Goal: Task Accomplishment & Management: Use online tool/utility

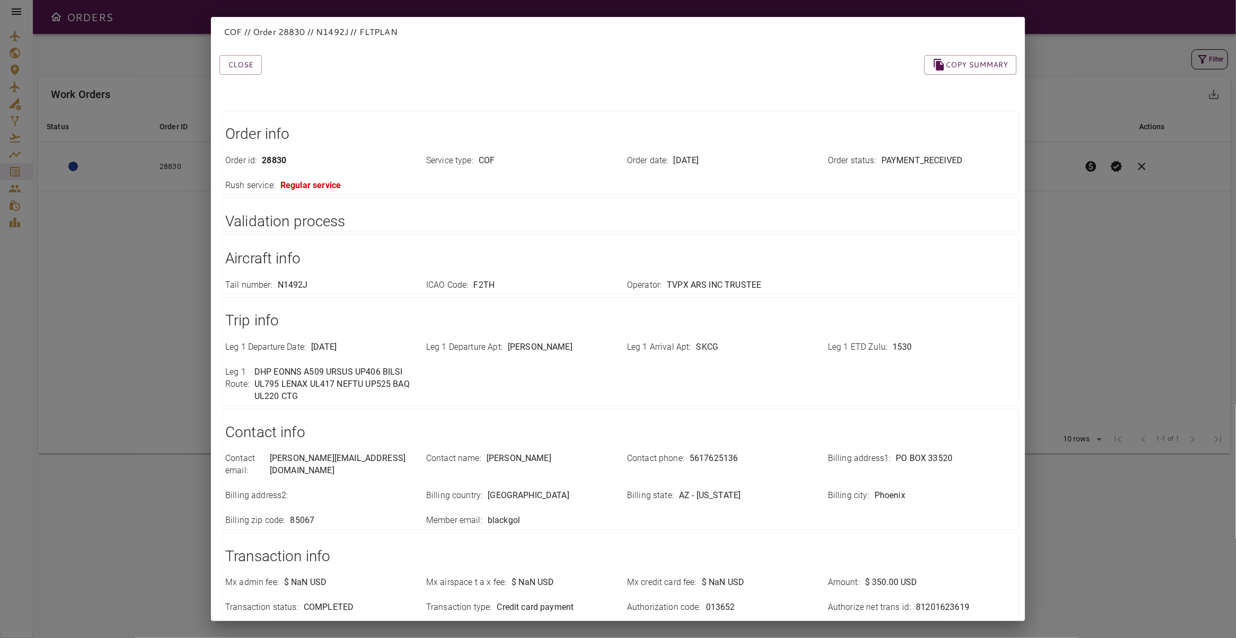
click at [1131, 233] on div "COF // Order 28830 // N1492J // FLTPLAN Close Copy summary Order info Order id …" at bounding box center [618, 319] width 1236 height 638
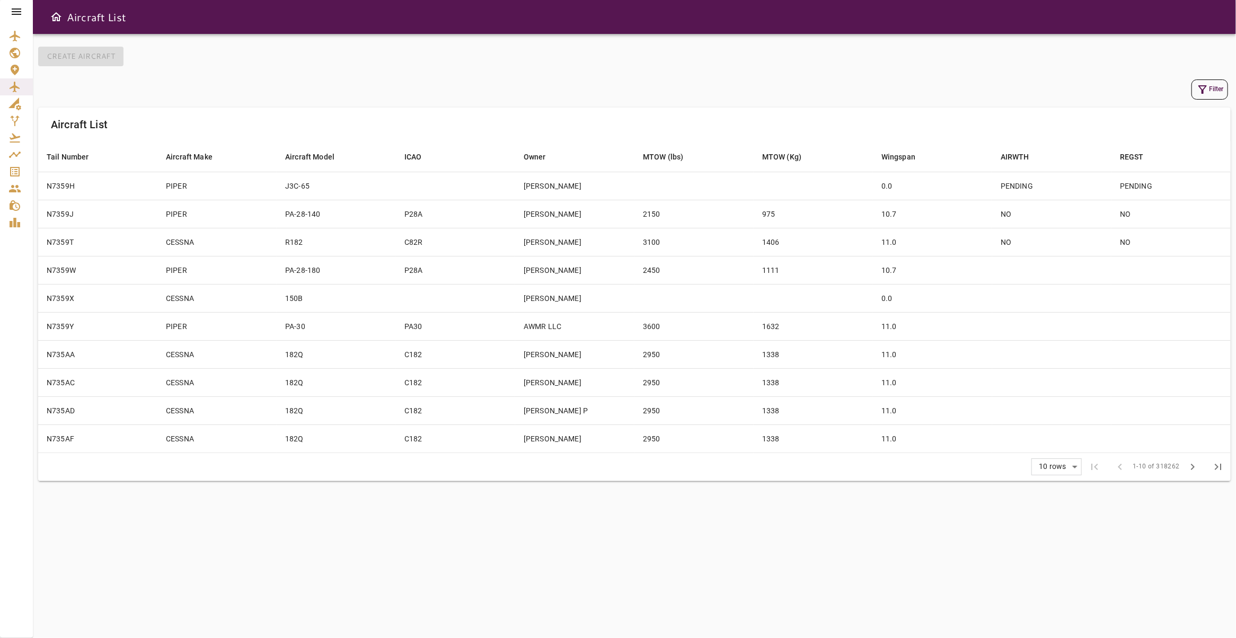
click at [19, 9] on icon at bounding box center [17, 11] width 10 height 6
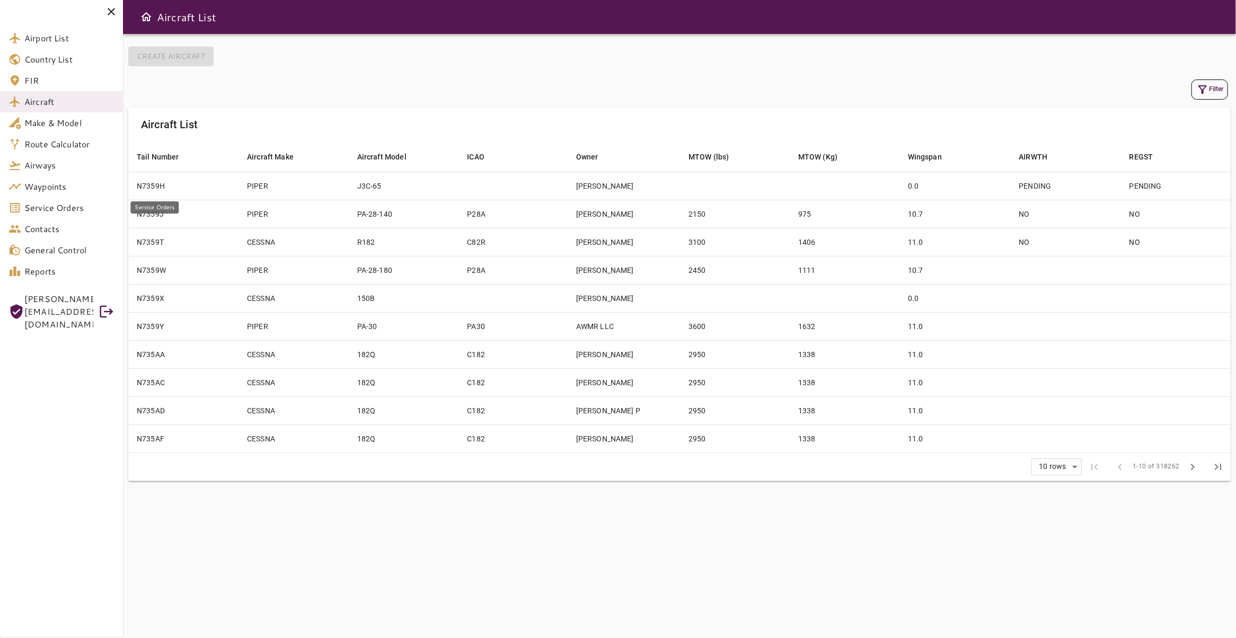
click at [67, 210] on span "Service Orders" at bounding box center [69, 207] width 90 height 13
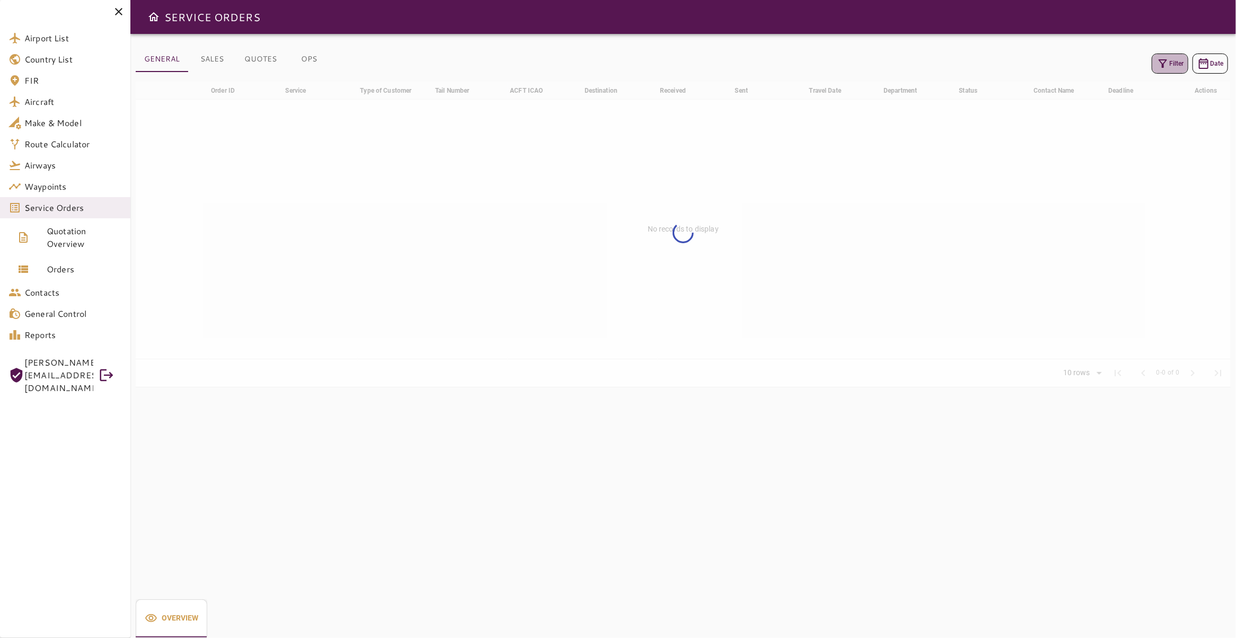
click at [1160, 61] on button "Filter" at bounding box center [1169, 64] width 37 height 20
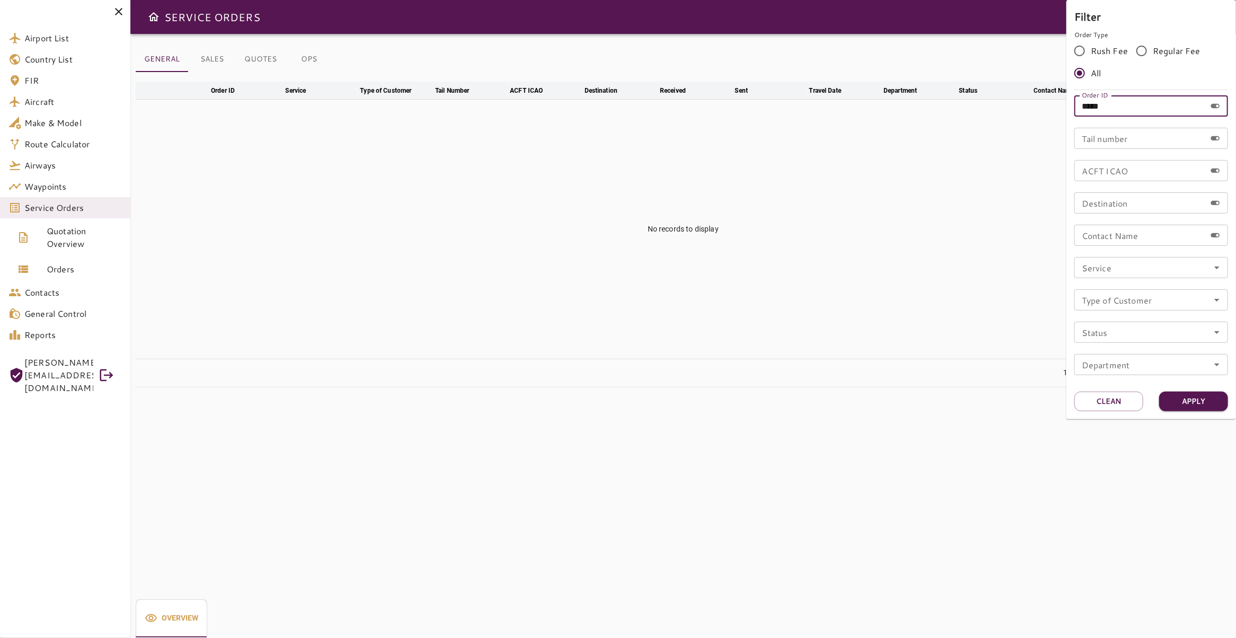
drag, startPoint x: 1088, startPoint y: 106, endPoint x: 931, endPoint y: 108, distance: 157.4
click at [1074, 108] on input "*****" at bounding box center [1139, 105] width 131 height 21
type input "*****"
click at [1188, 409] on button "Apply" at bounding box center [1193, 402] width 69 height 20
click at [478, 134] on div at bounding box center [618, 319] width 1236 height 638
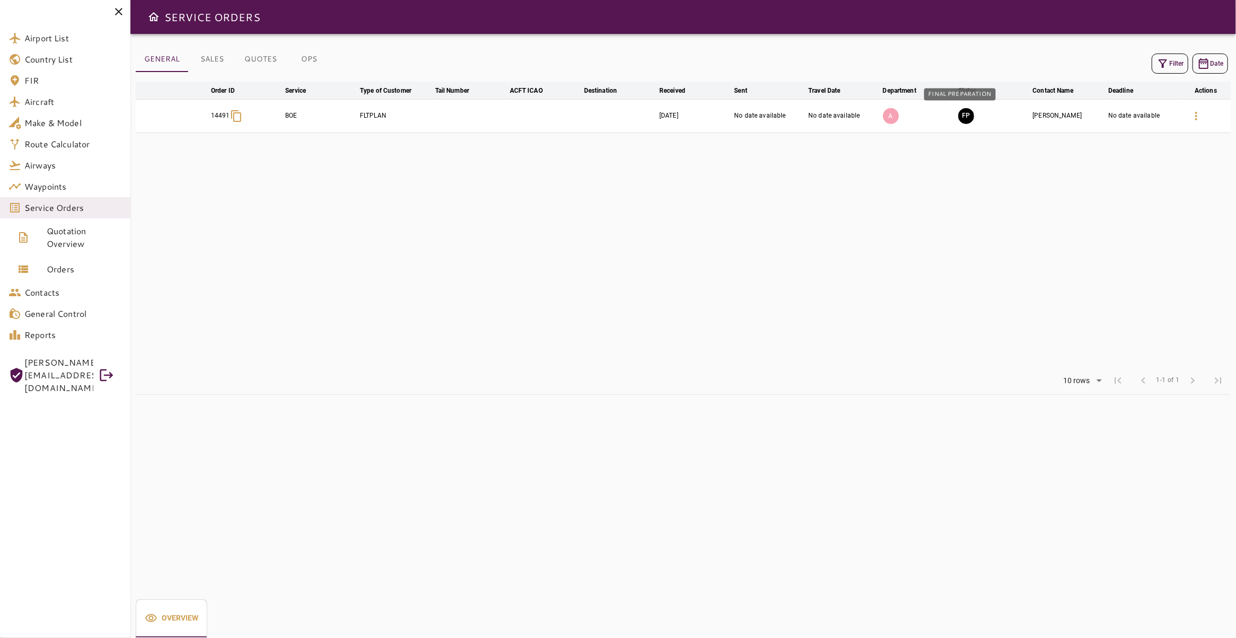
click at [958, 117] on button "FP" at bounding box center [966, 116] width 16 height 16
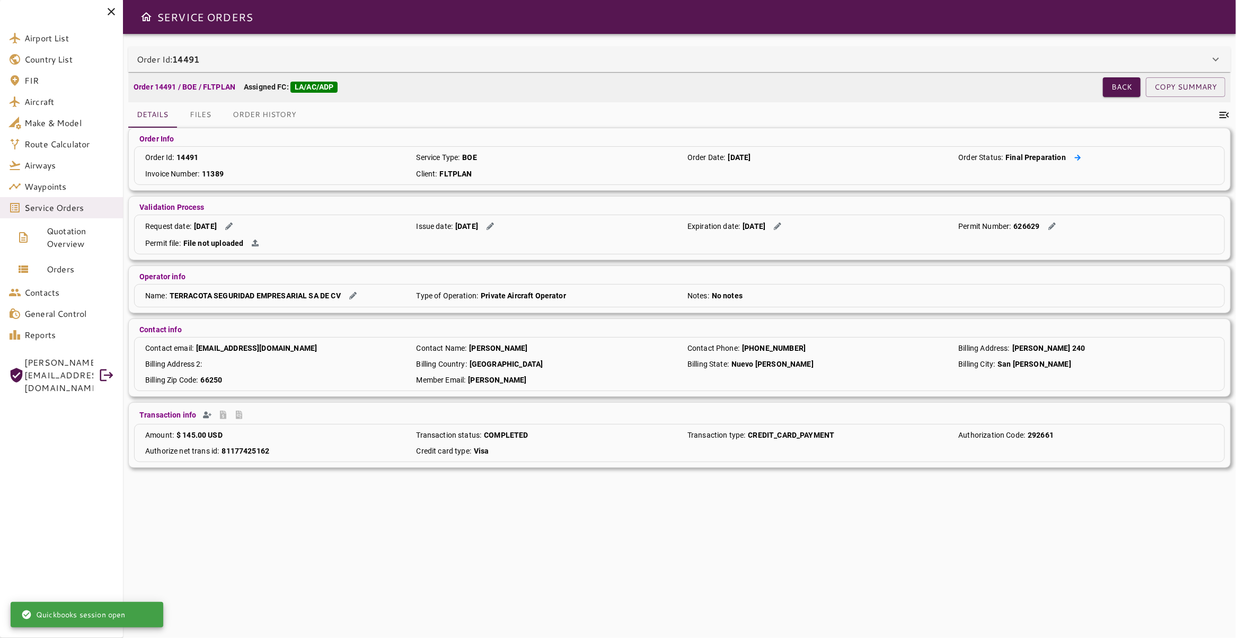
click at [1070, 161] on button at bounding box center [1077, 157] width 15 height 11
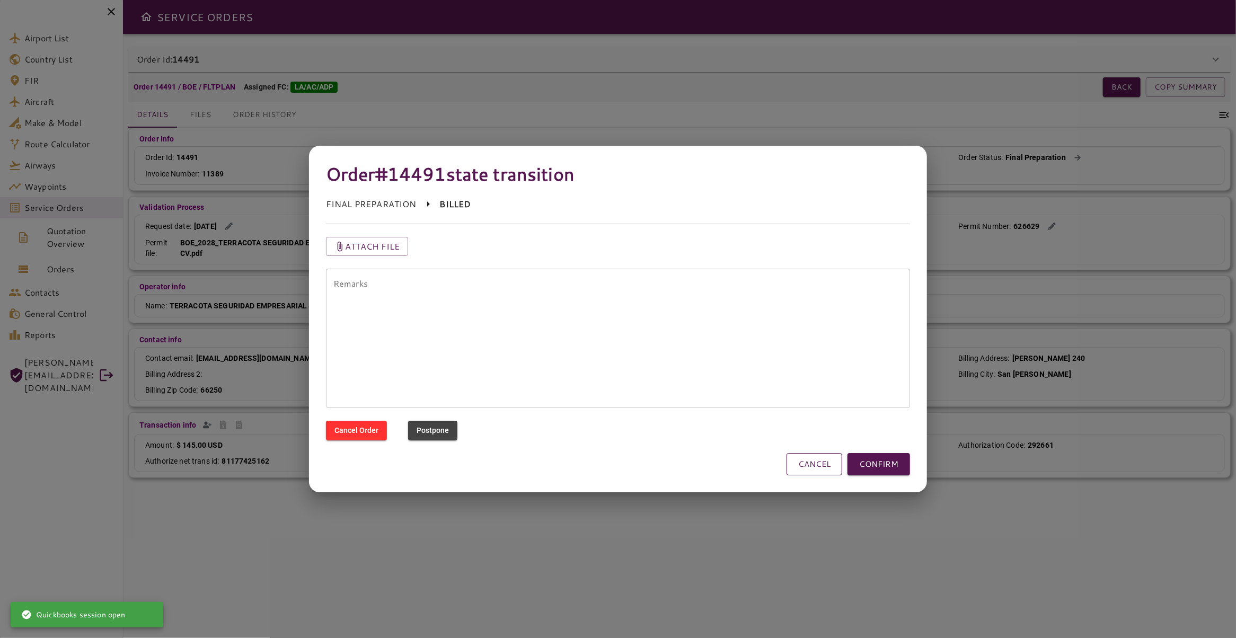
click at [811, 469] on button "CANCEL" at bounding box center [814, 464] width 56 height 22
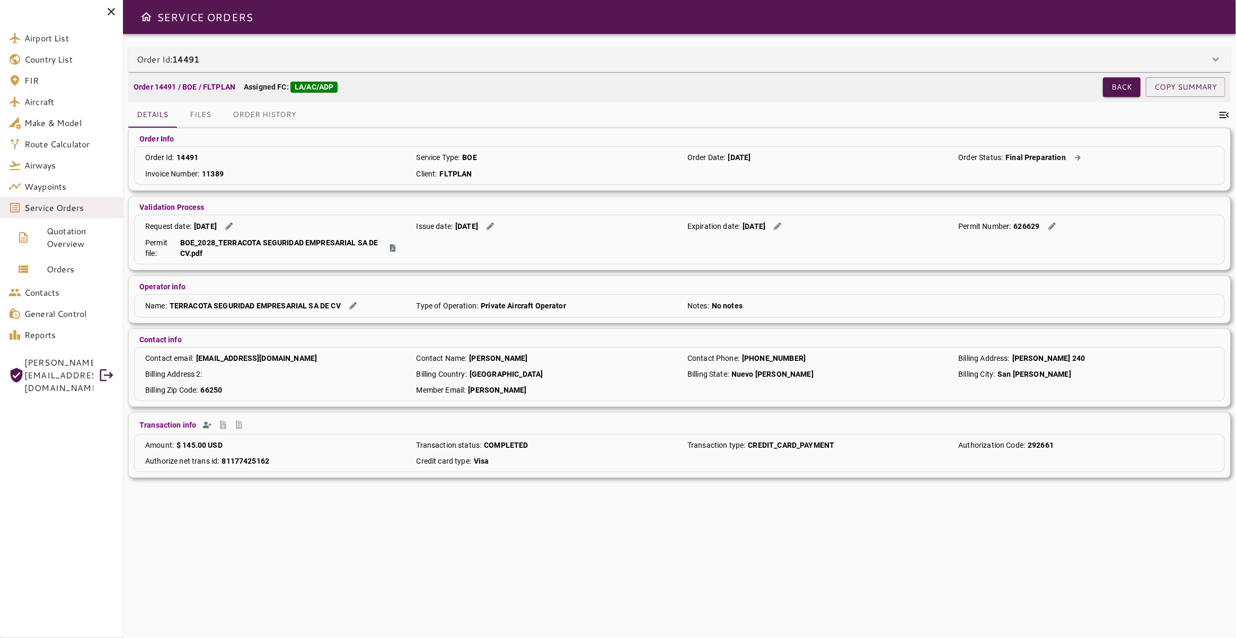
click at [1113, 74] on div "Order 14491 / BOE / FLTPLAN Assigned FC: LA/AC/ADP Back COPY SUMMARY" at bounding box center [679, 87] width 1102 height 30
click at [1116, 85] on button "Back" at bounding box center [1122, 87] width 38 height 20
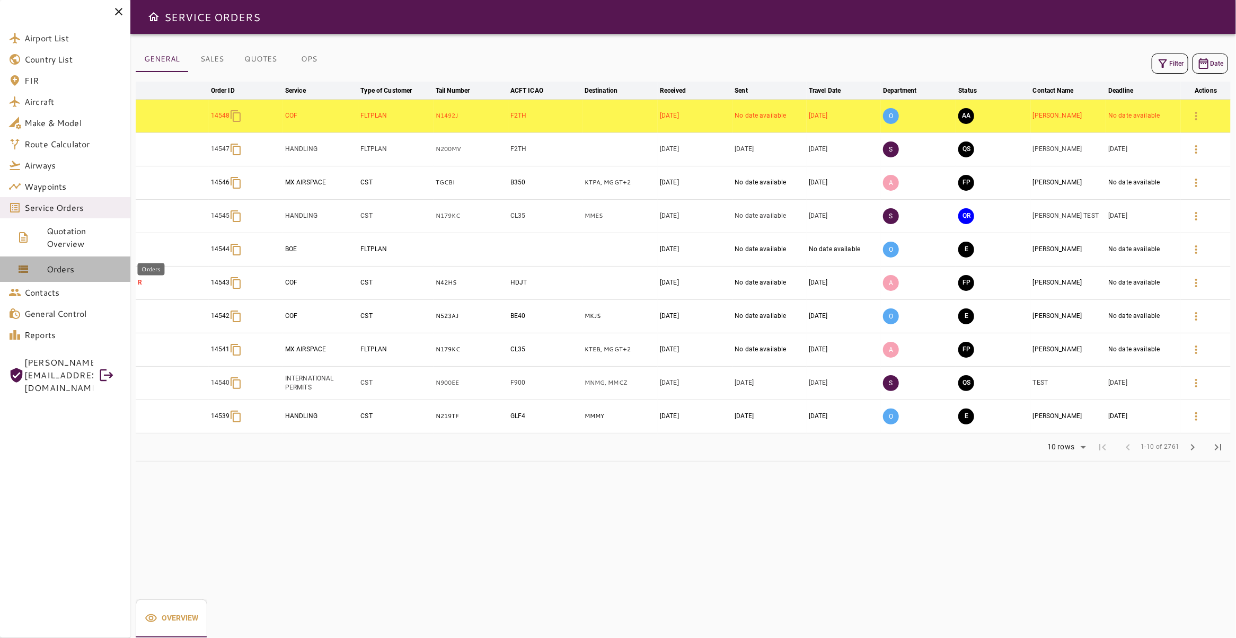
click at [65, 271] on span "Orders" at bounding box center [84, 269] width 75 height 13
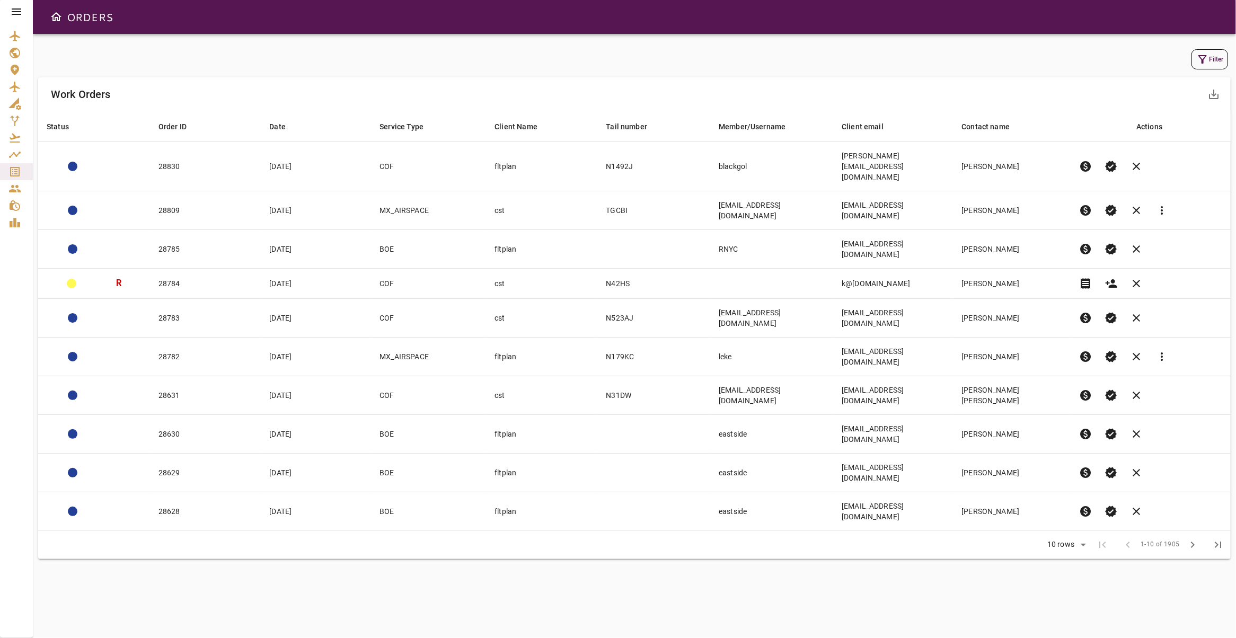
click at [1202, 63] on button "Filter" at bounding box center [1209, 59] width 37 height 20
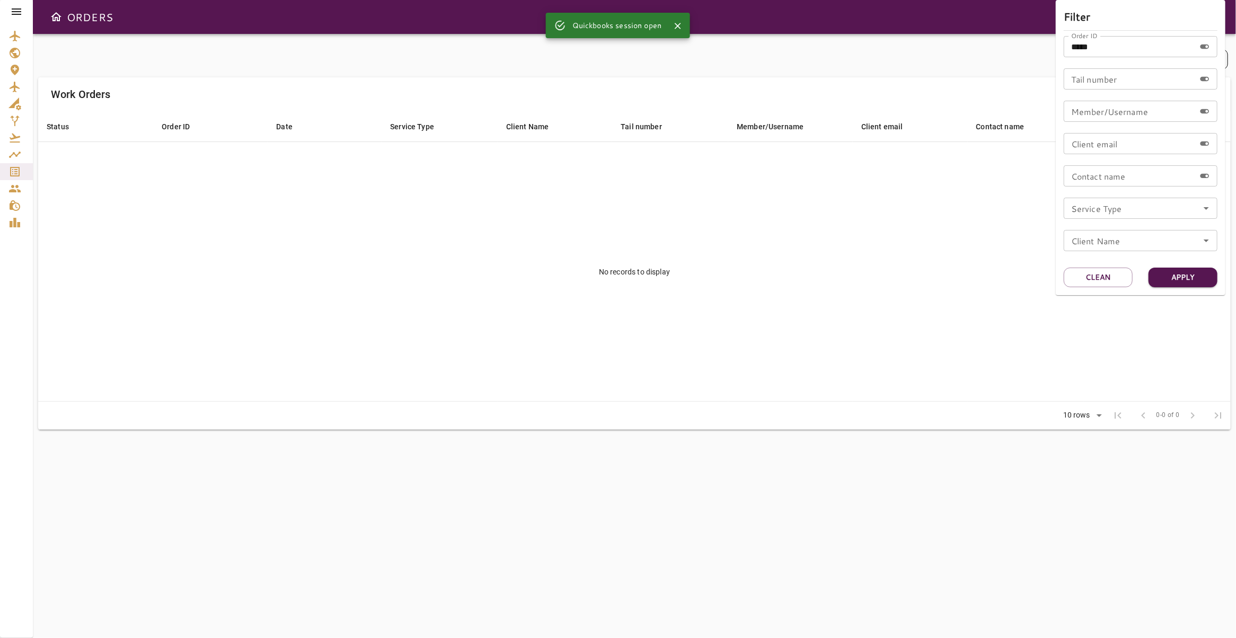
click at [699, 217] on div at bounding box center [618, 319] width 1236 height 638
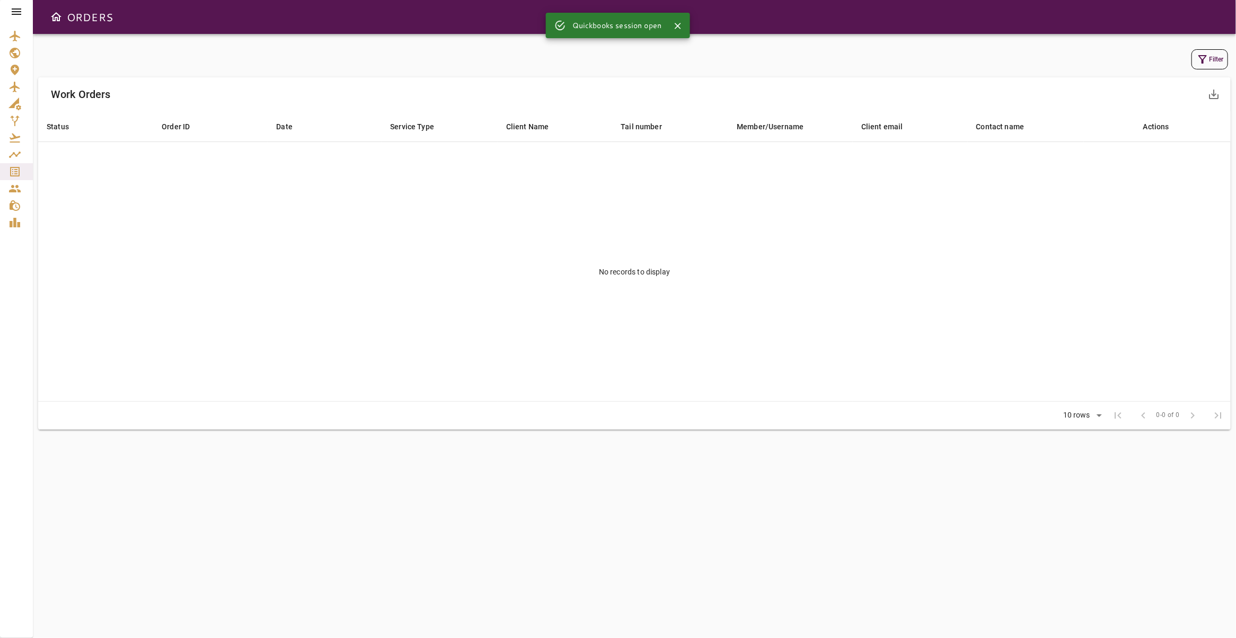
click at [1202, 60] on button "Filter" at bounding box center [1209, 59] width 37 height 20
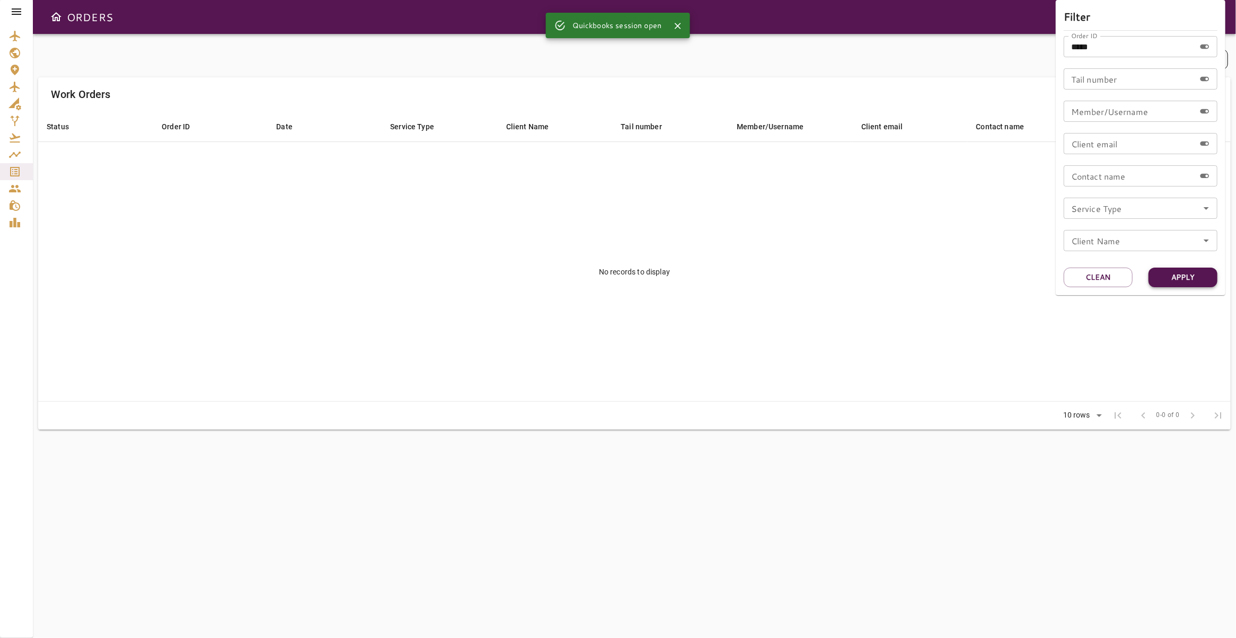
click at [1179, 280] on button "Apply" at bounding box center [1182, 278] width 69 height 20
click at [872, 240] on div at bounding box center [618, 319] width 1236 height 638
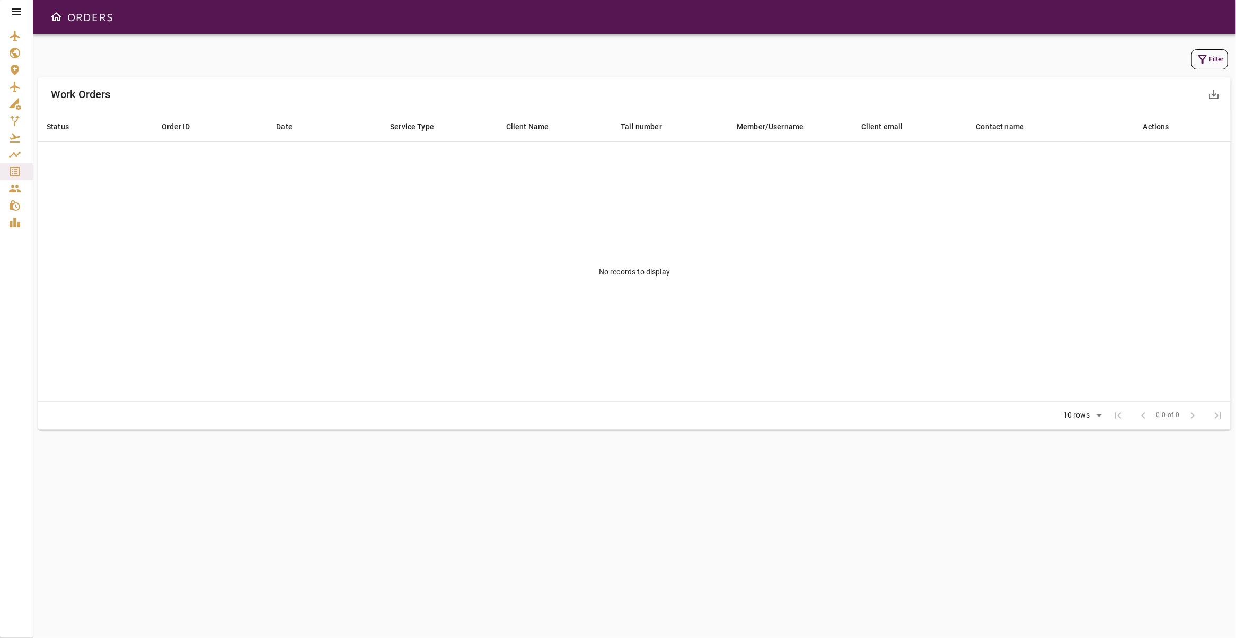
click at [28, 14] on div at bounding box center [16, 11] width 33 height 23
click at [20, 12] on icon at bounding box center [16, 11] width 13 height 13
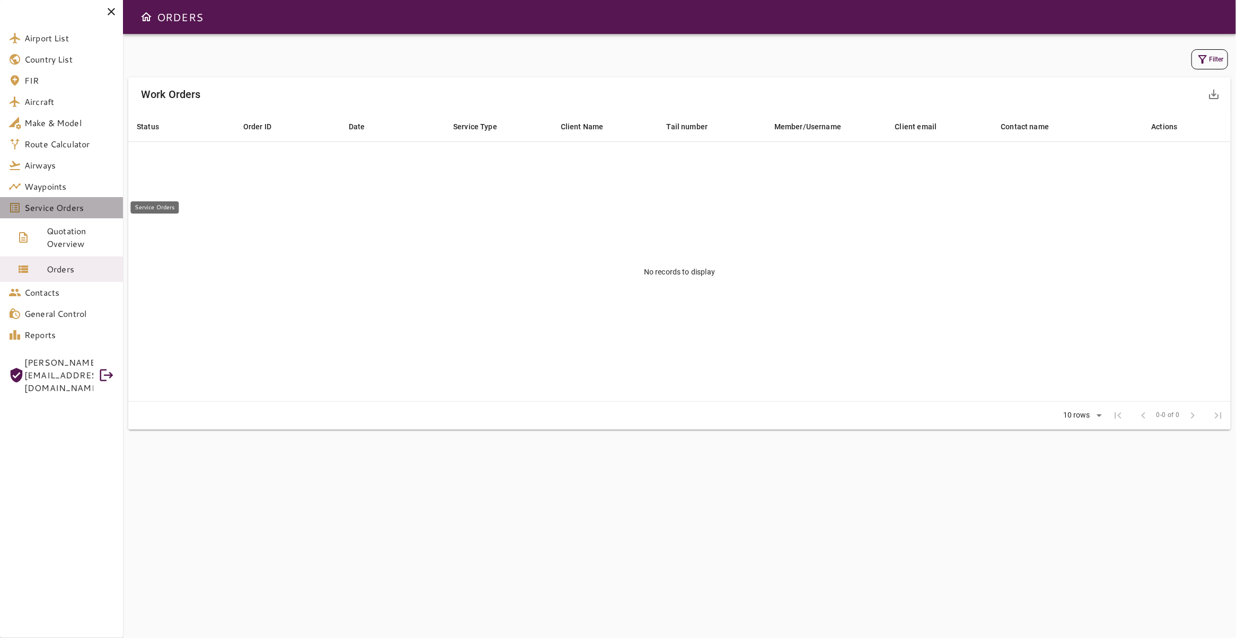
click at [70, 211] on span "Service Orders" at bounding box center [69, 207] width 90 height 13
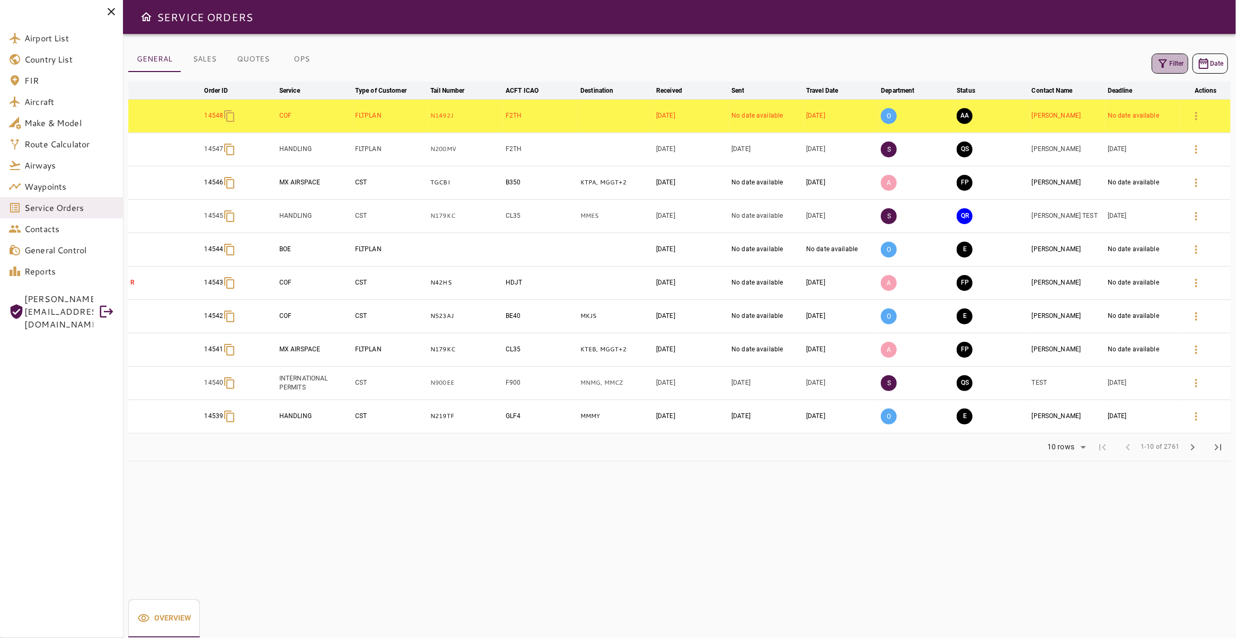
click at [1161, 65] on button "Filter" at bounding box center [1169, 64] width 37 height 20
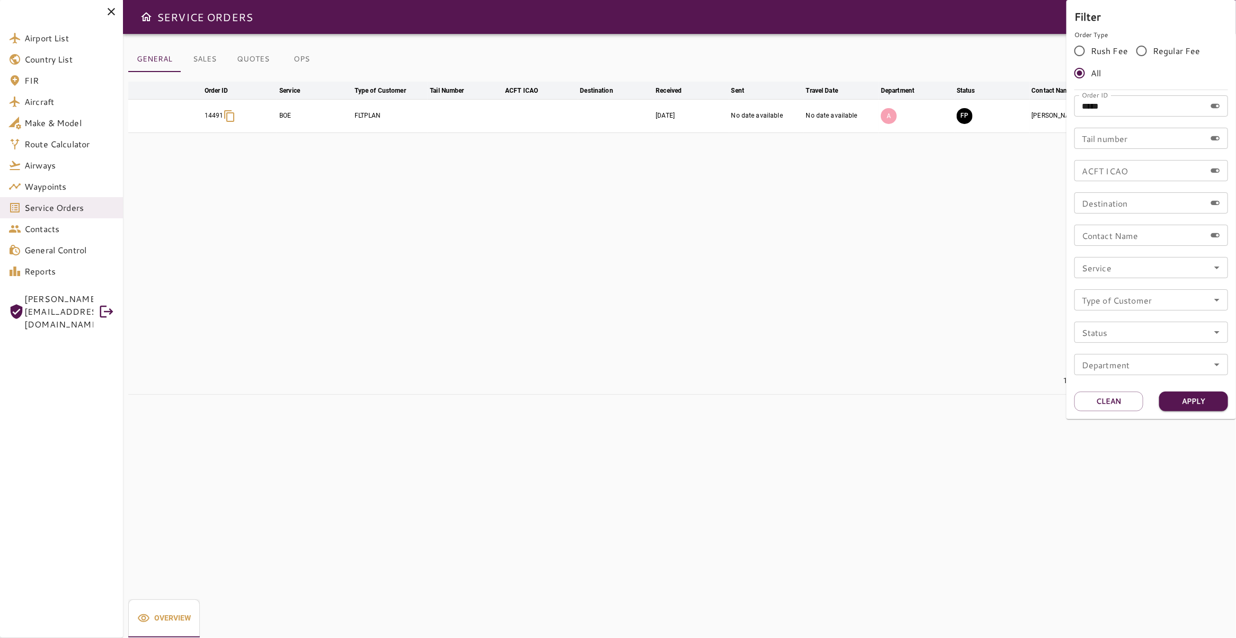
click at [761, 228] on div at bounding box center [618, 319] width 1236 height 638
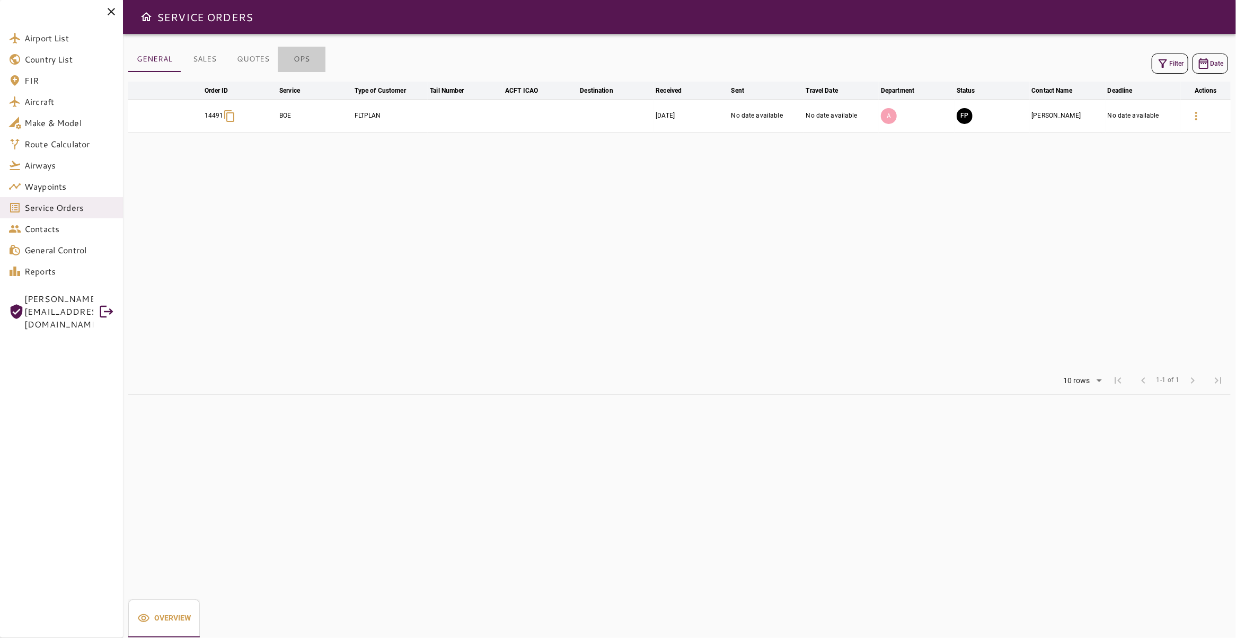
click at [305, 63] on button "OPS" at bounding box center [302, 59] width 48 height 25
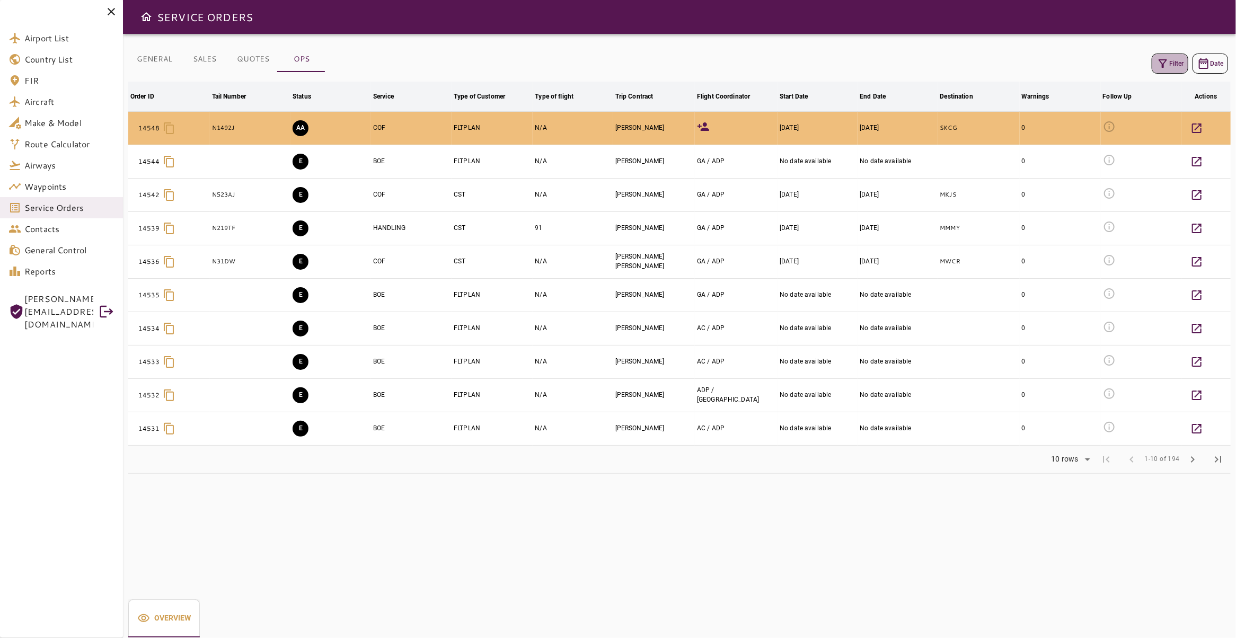
click at [1174, 71] on button "Filter" at bounding box center [1169, 64] width 37 height 20
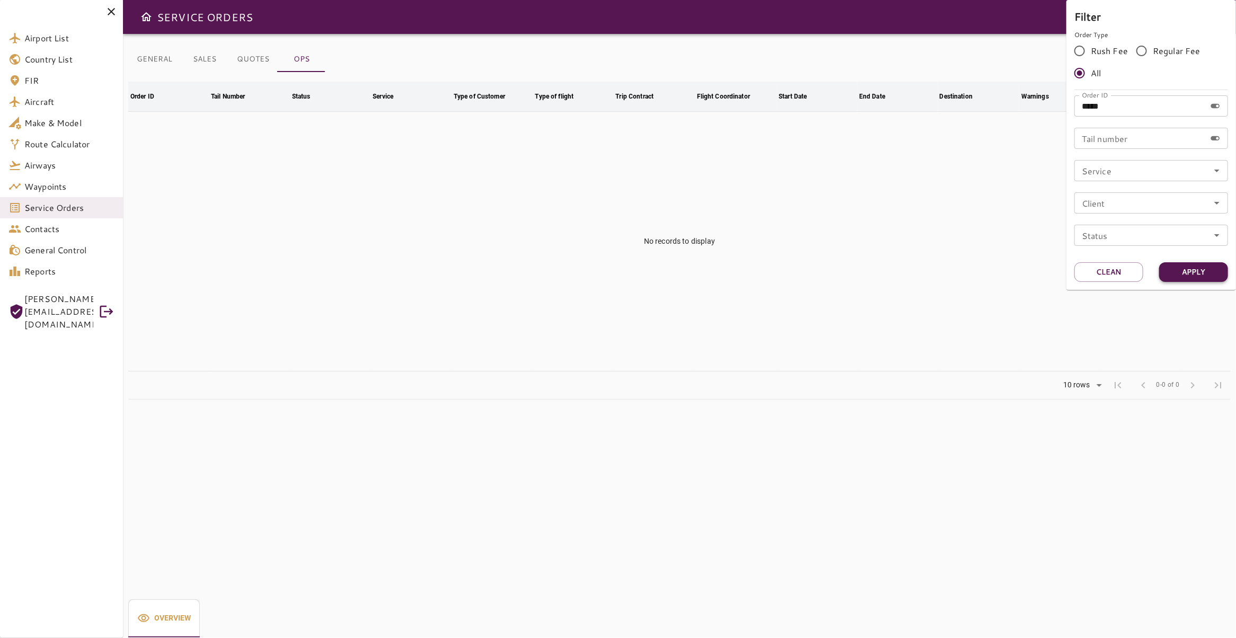
click at [1187, 266] on button "Apply" at bounding box center [1193, 272] width 69 height 20
click at [913, 189] on div at bounding box center [618, 319] width 1236 height 638
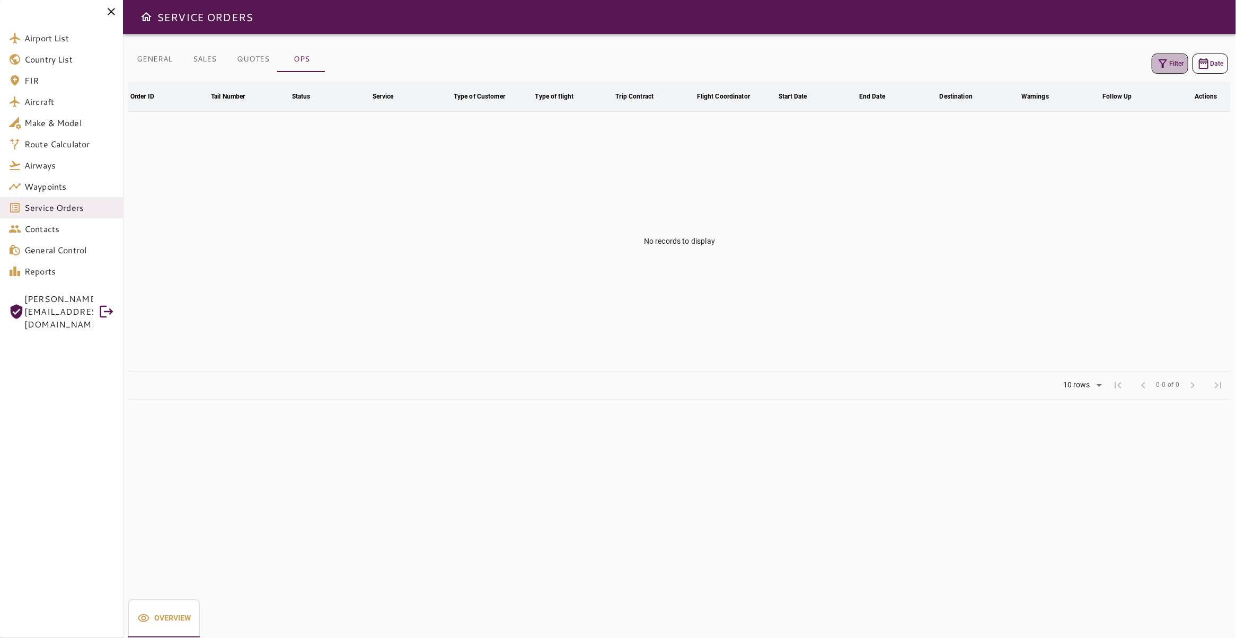
click at [1157, 63] on icon "button" at bounding box center [1162, 63] width 13 height 13
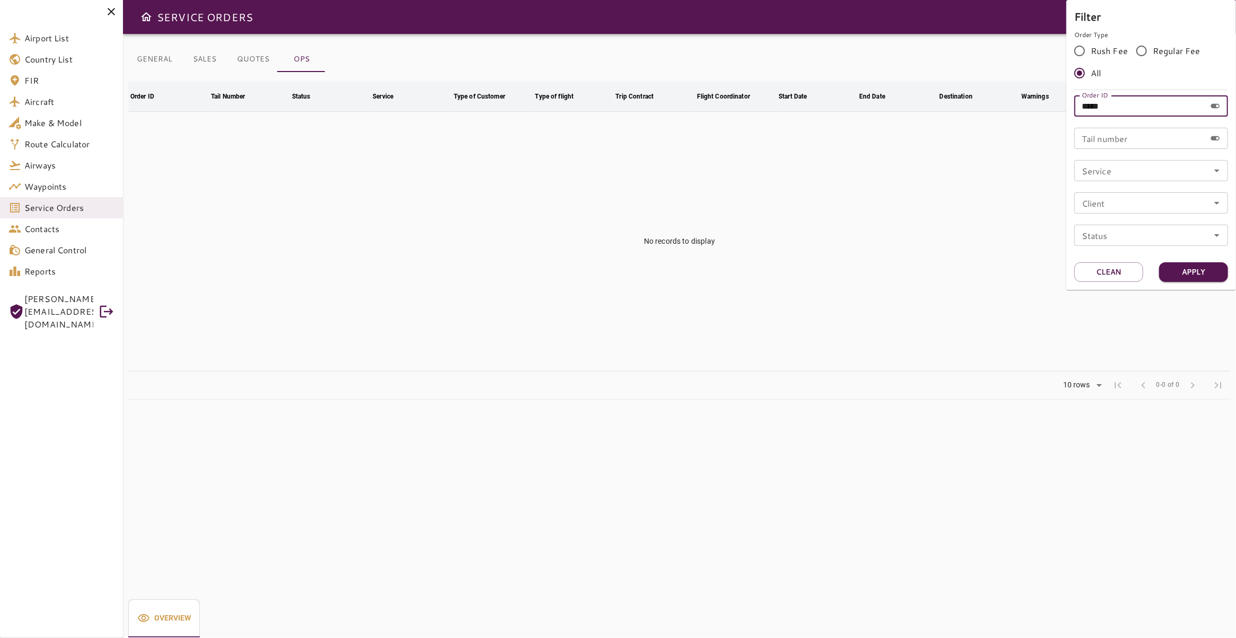
click at [1120, 100] on input "*****" at bounding box center [1139, 105] width 131 height 21
type input "*****"
click at [1183, 265] on button "Apply" at bounding box center [1193, 272] width 69 height 20
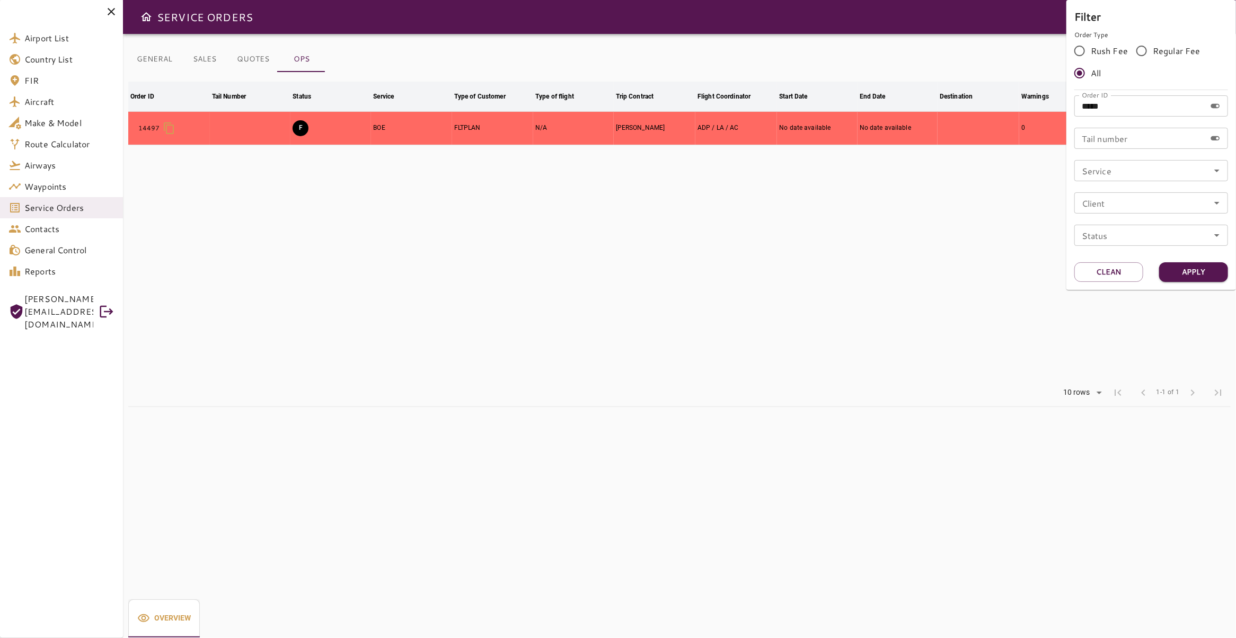
click at [572, 190] on div at bounding box center [618, 319] width 1236 height 638
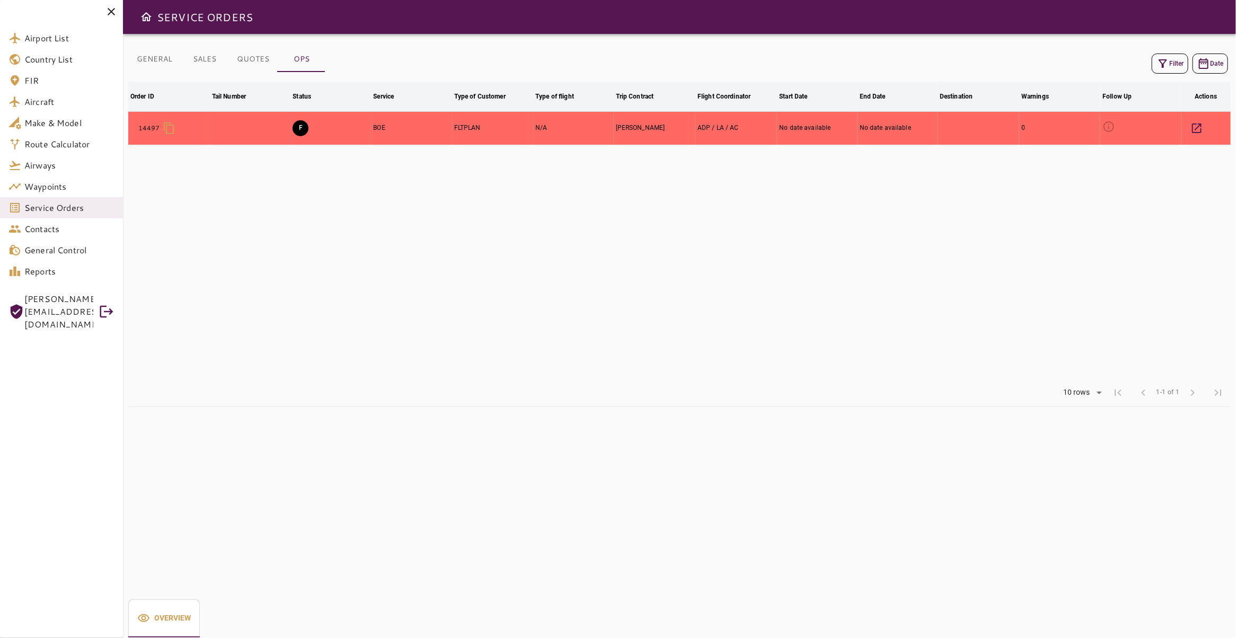
click at [1102, 126] on icon at bounding box center [1108, 126] width 13 height 13
click at [296, 127] on button "F" at bounding box center [300, 128] width 16 height 16
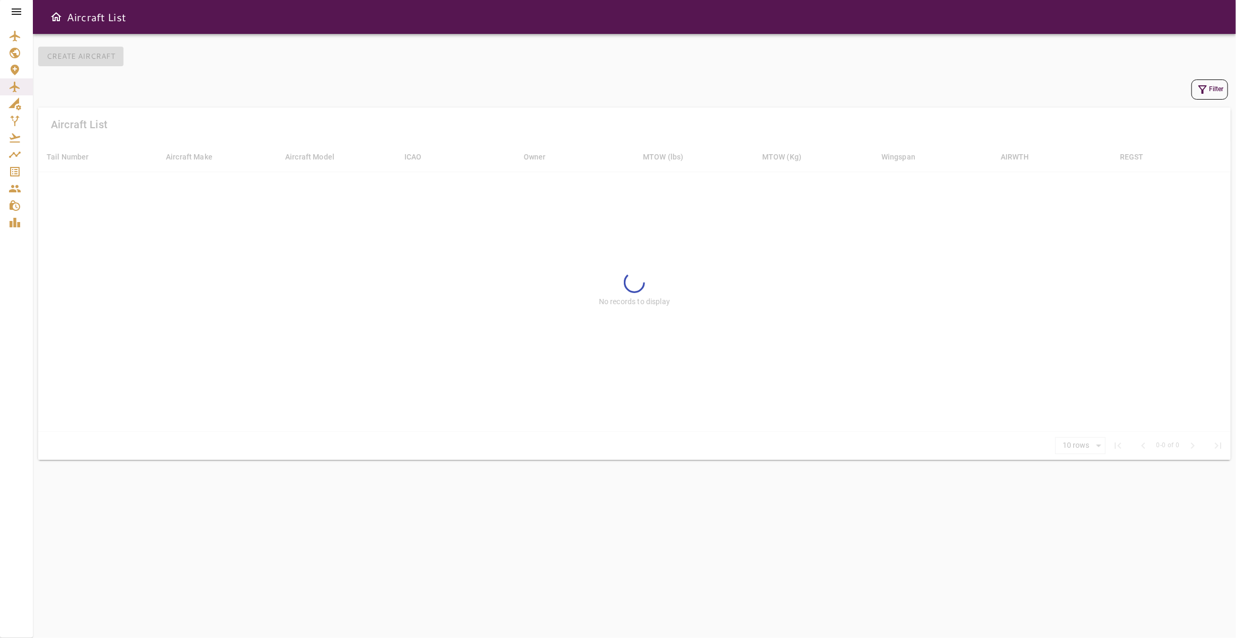
click at [17, 11] on icon at bounding box center [16, 11] width 13 height 13
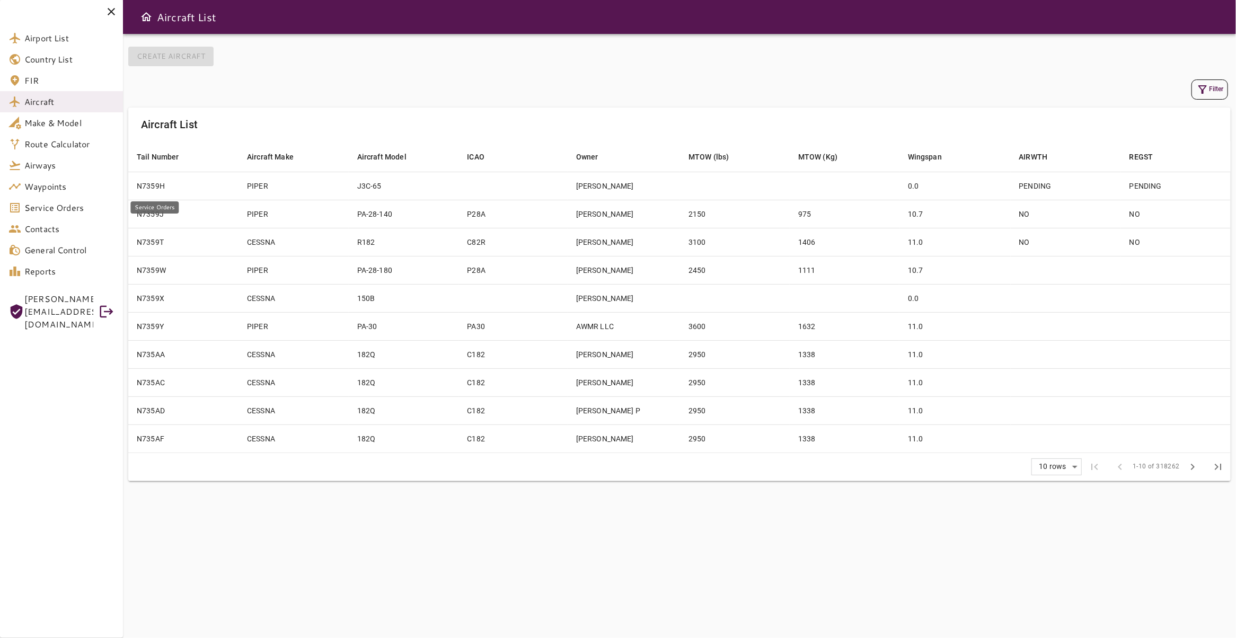
click at [54, 211] on span "Service Orders" at bounding box center [69, 207] width 90 height 13
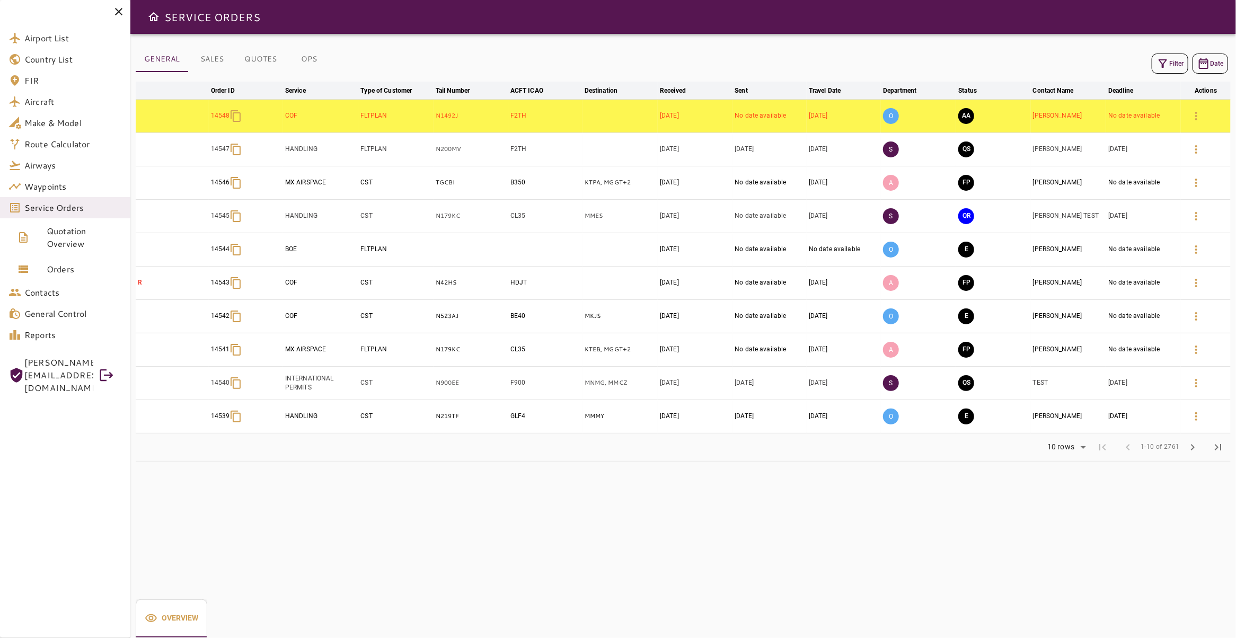
click at [1166, 63] on button "Filter" at bounding box center [1169, 64] width 37 height 20
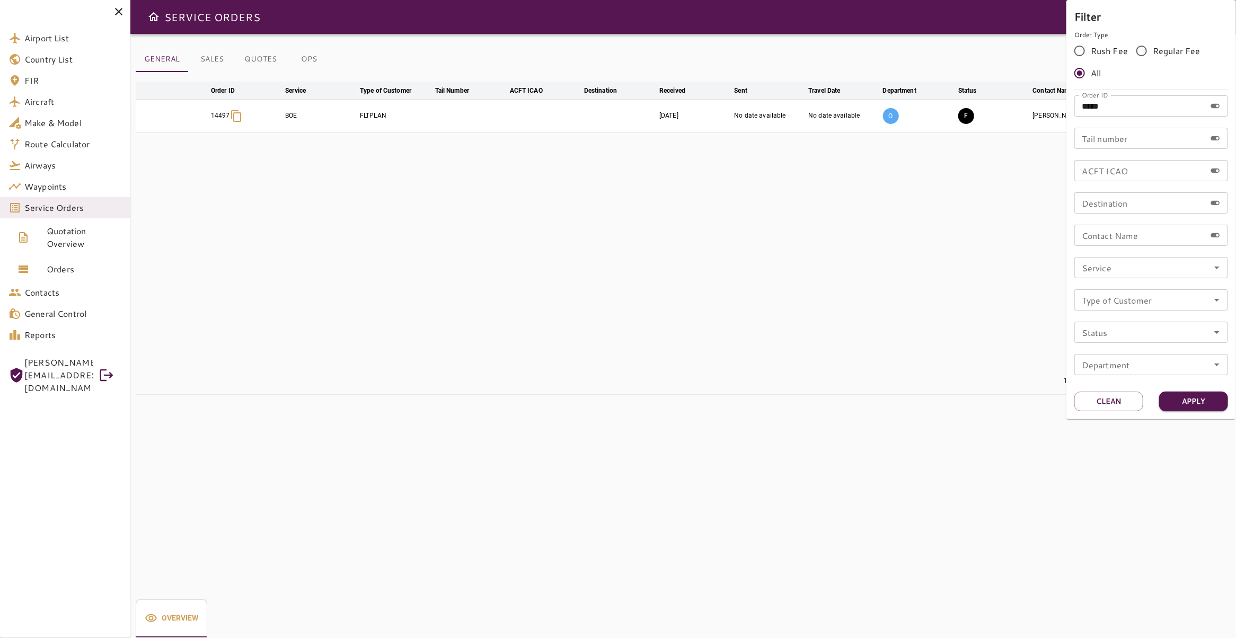
click at [741, 231] on div at bounding box center [618, 319] width 1236 height 638
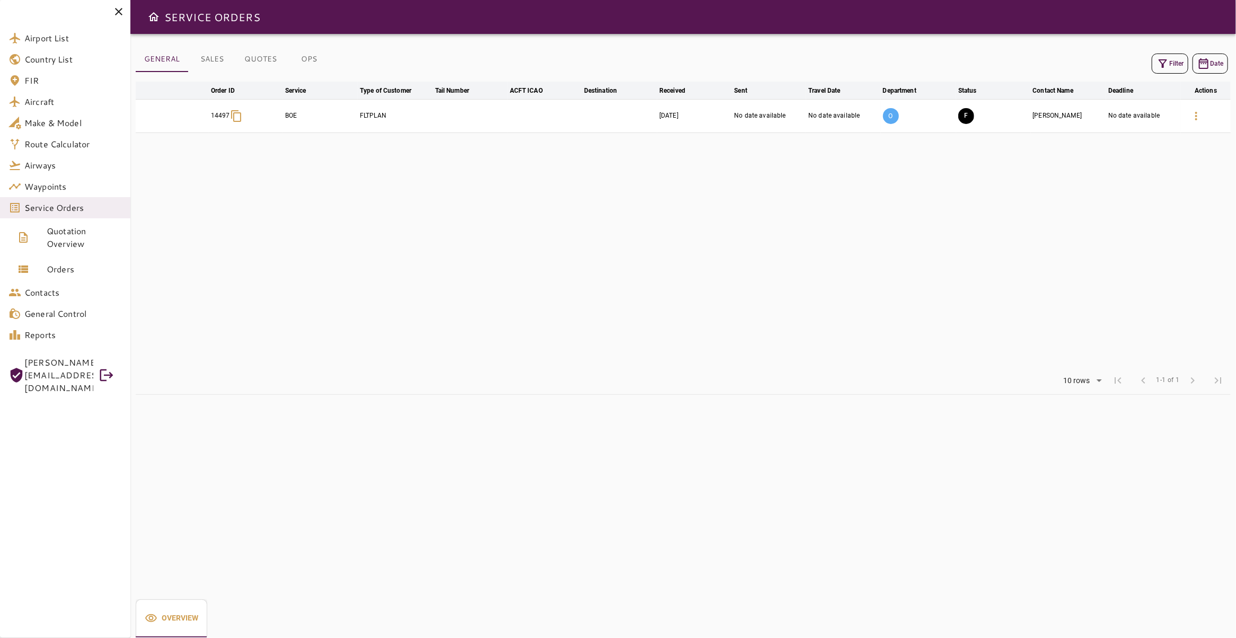
click at [313, 57] on button "OPS" at bounding box center [309, 59] width 48 height 25
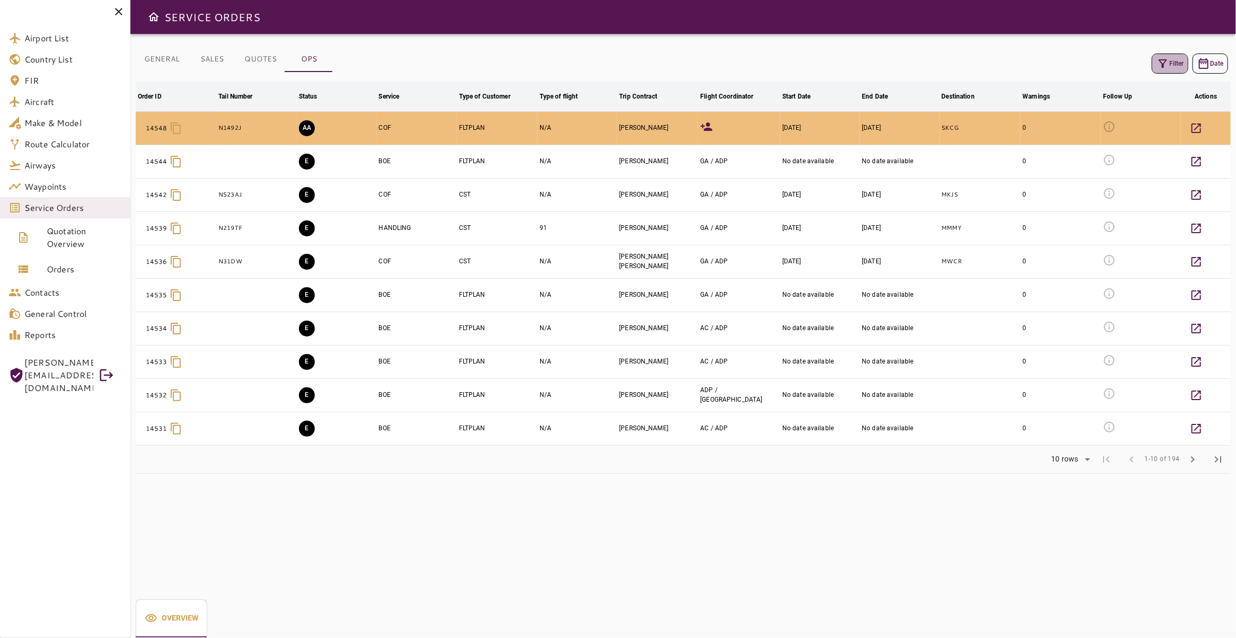
click at [1165, 63] on button "Filter" at bounding box center [1169, 64] width 37 height 20
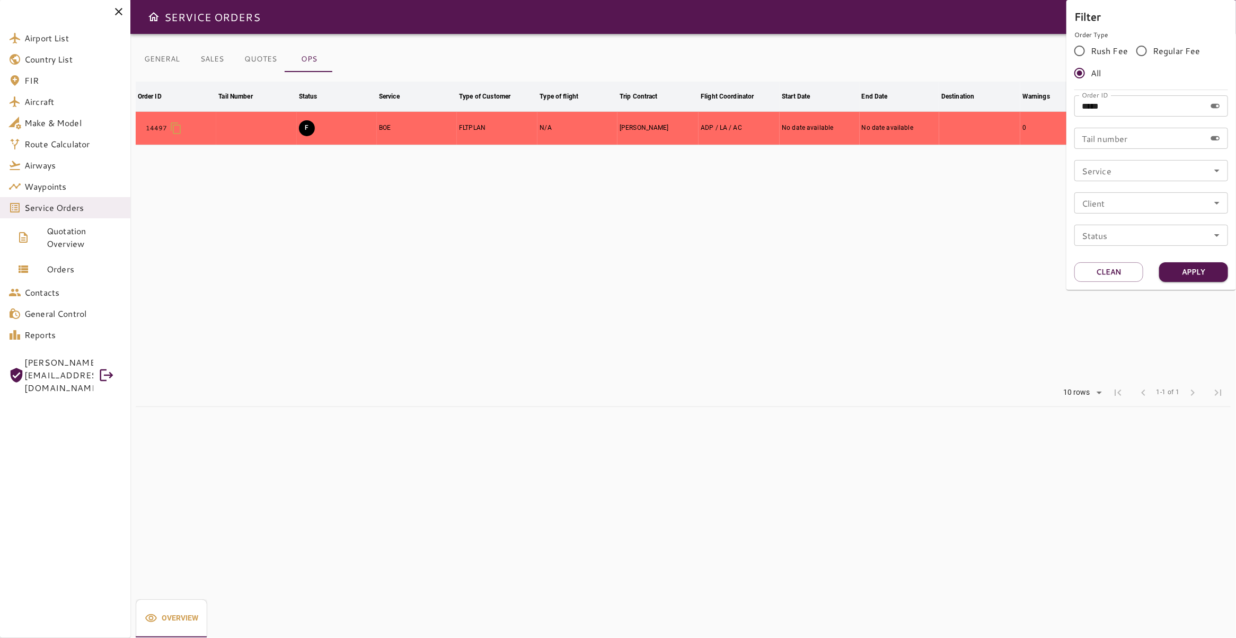
click at [762, 205] on div at bounding box center [618, 319] width 1236 height 638
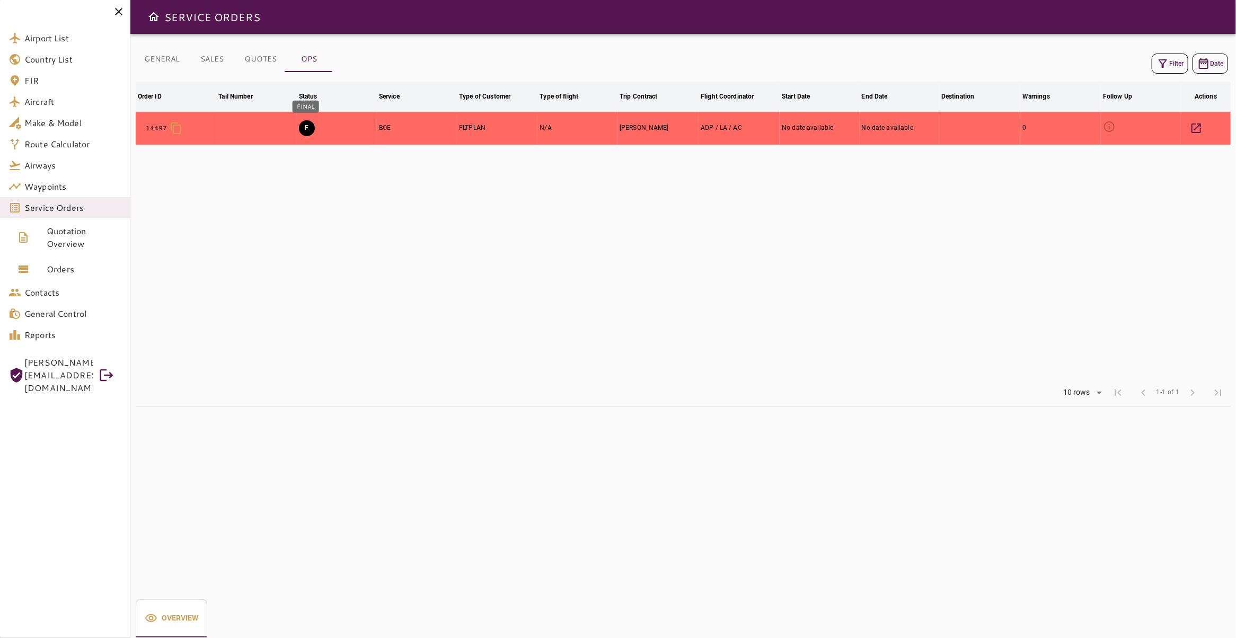
click at [304, 126] on button "F" at bounding box center [307, 128] width 16 height 16
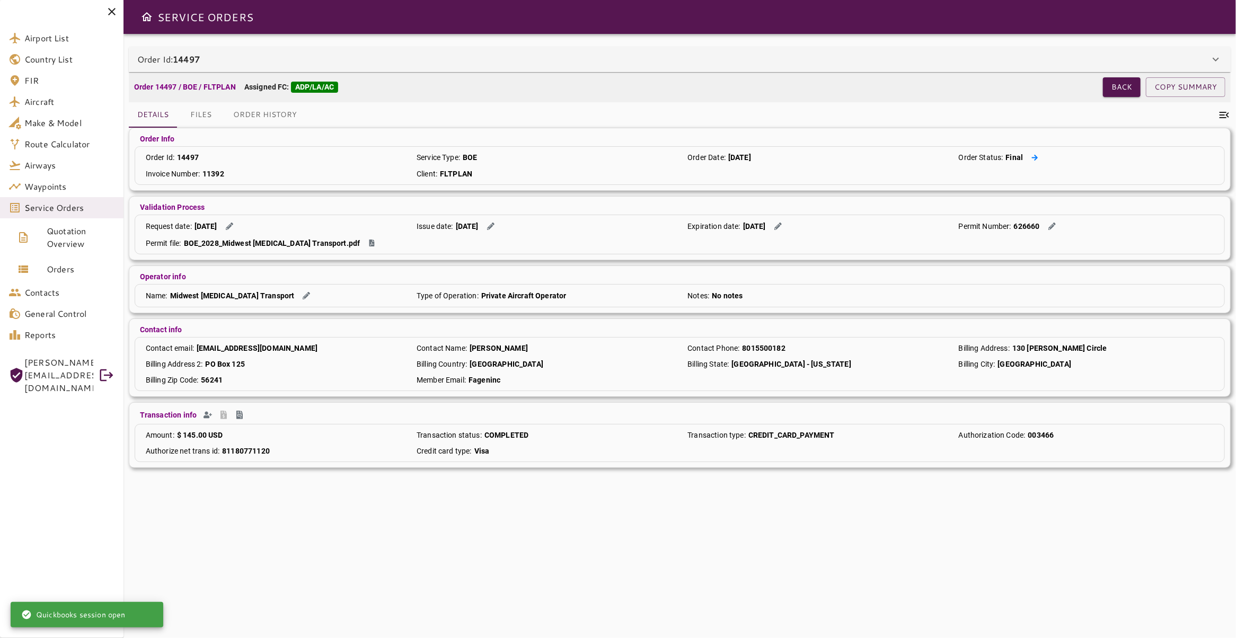
click at [1031, 155] on icon at bounding box center [1034, 157] width 7 height 7
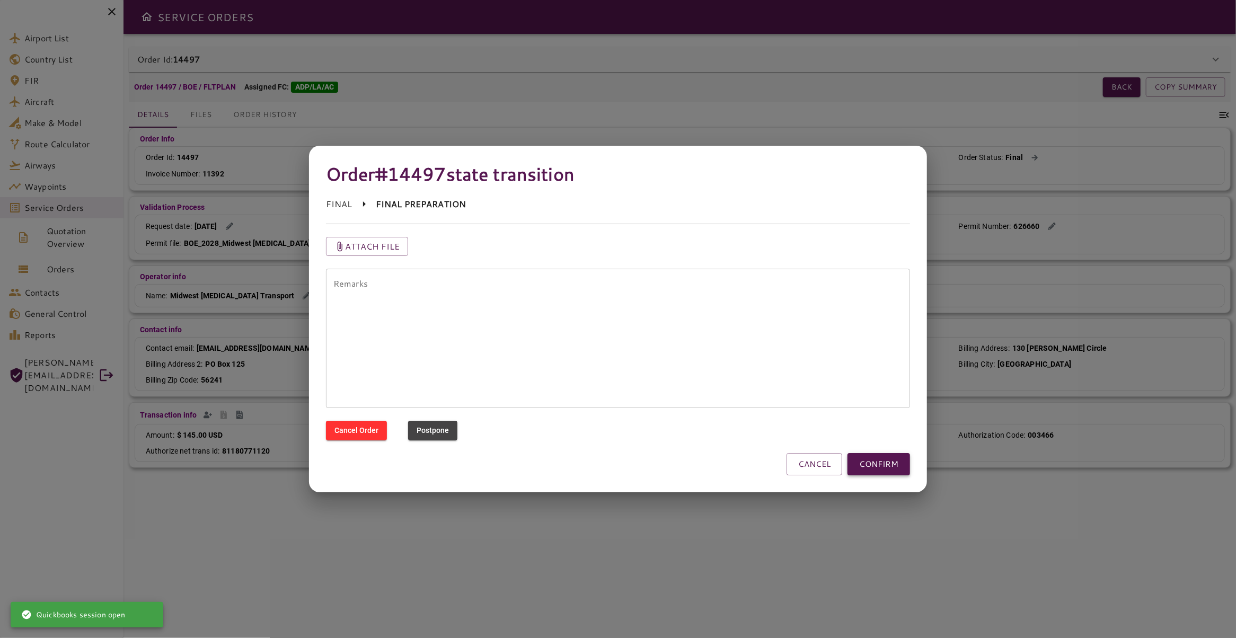
click at [884, 466] on button "CONFIRM" at bounding box center [878, 464] width 63 height 22
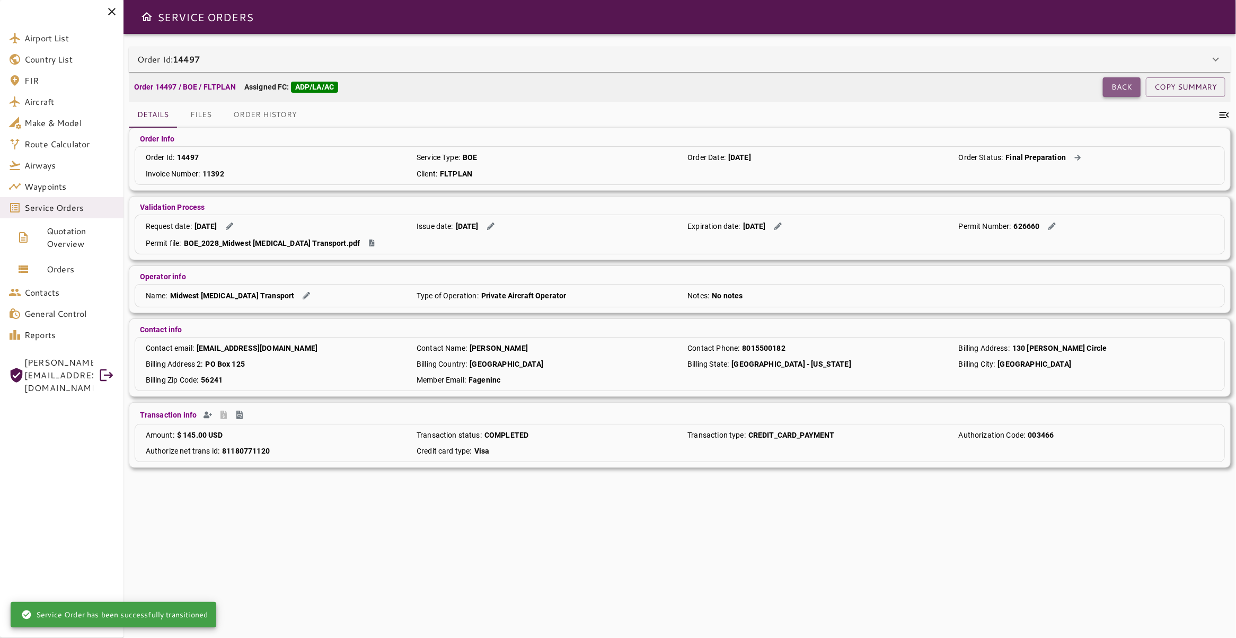
click at [1125, 86] on button "Back" at bounding box center [1122, 87] width 38 height 20
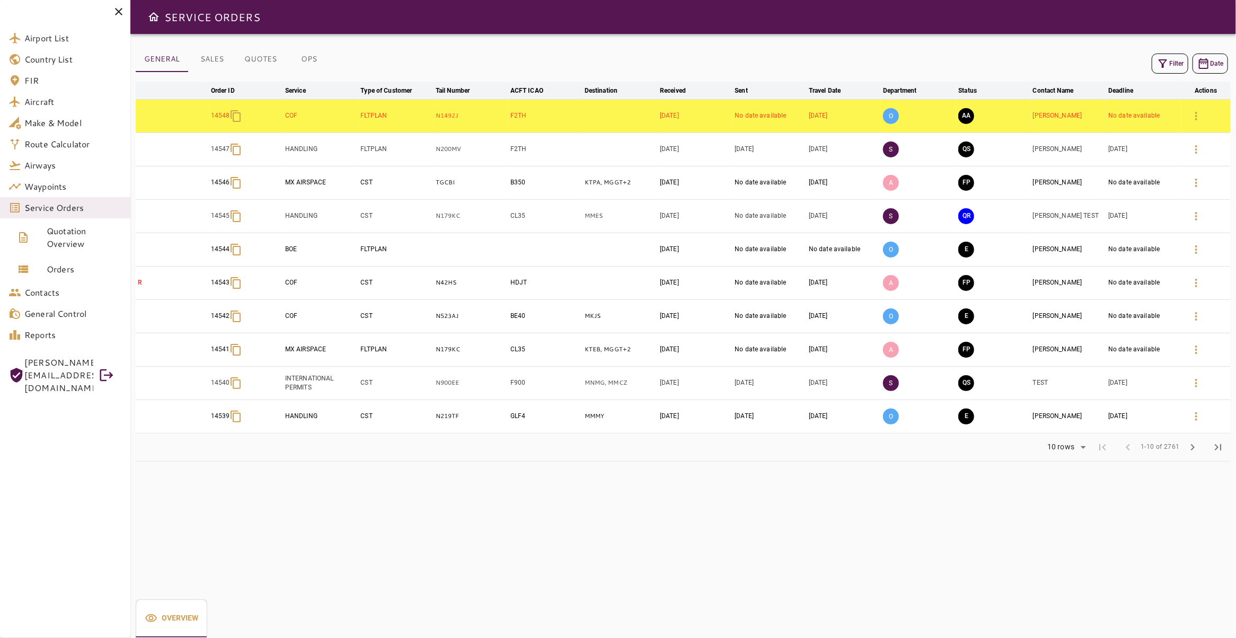
click at [1167, 65] on button "Filter" at bounding box center [1169, 64] width 37 height 20
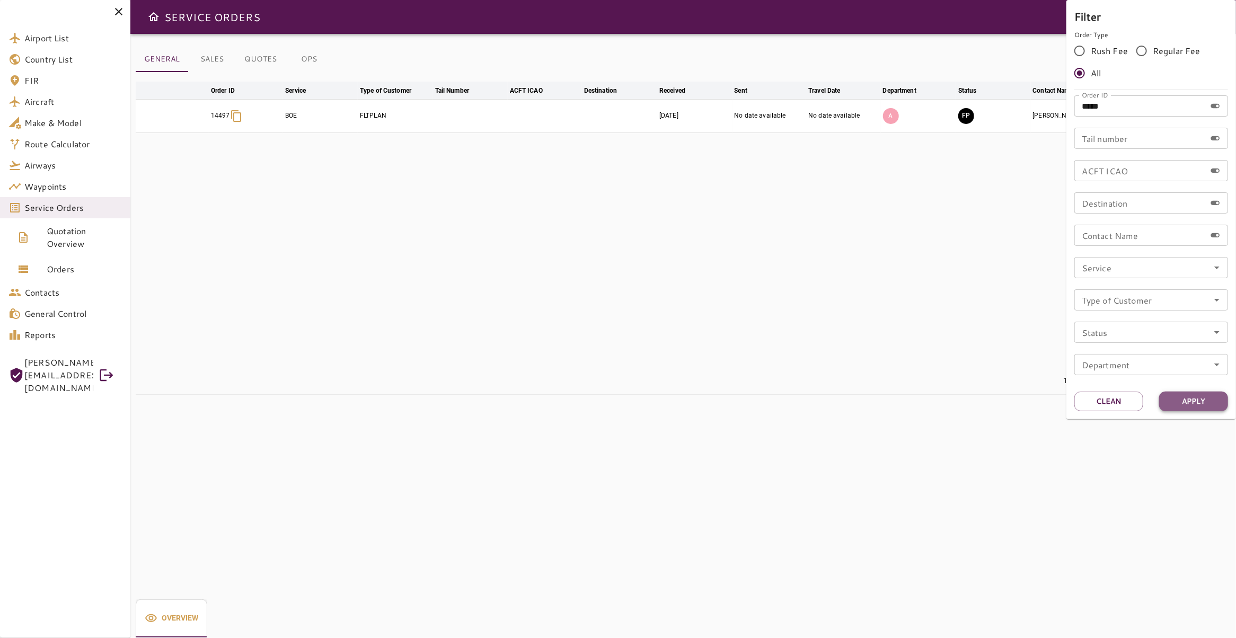
click at [1201, 398] on button "Apply" at bounding box center [1193, 402] width 69 height 20
click at [849, 186] on div at bounding box center [618, 319] width 1236 height 638
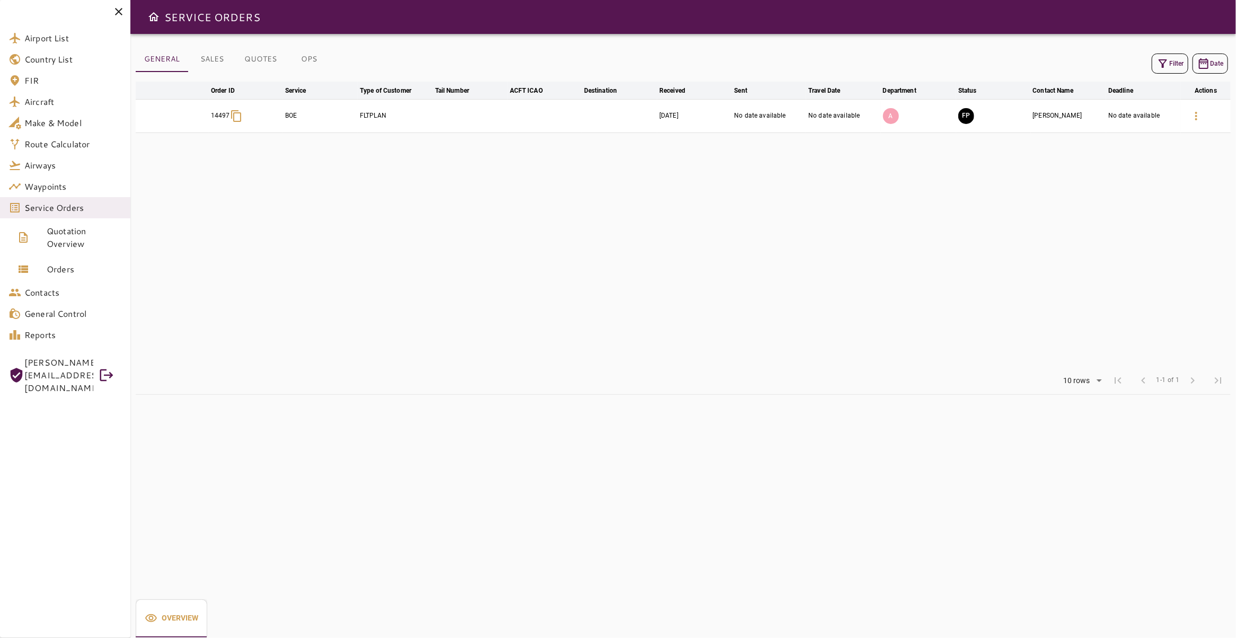
click at [315, 54] on button "OPS" at bounding box center [309, 59] width 48 height 25
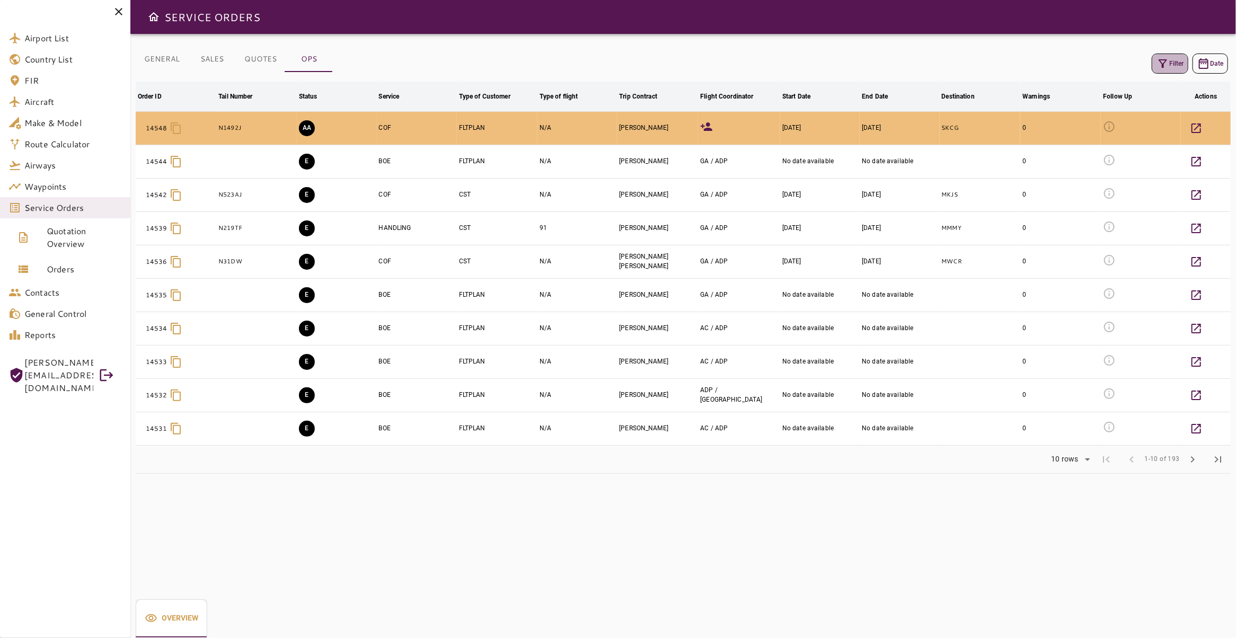
click at [1162, 61] on button "Filter" at bounding box center [1169, 64] width 37 height 20
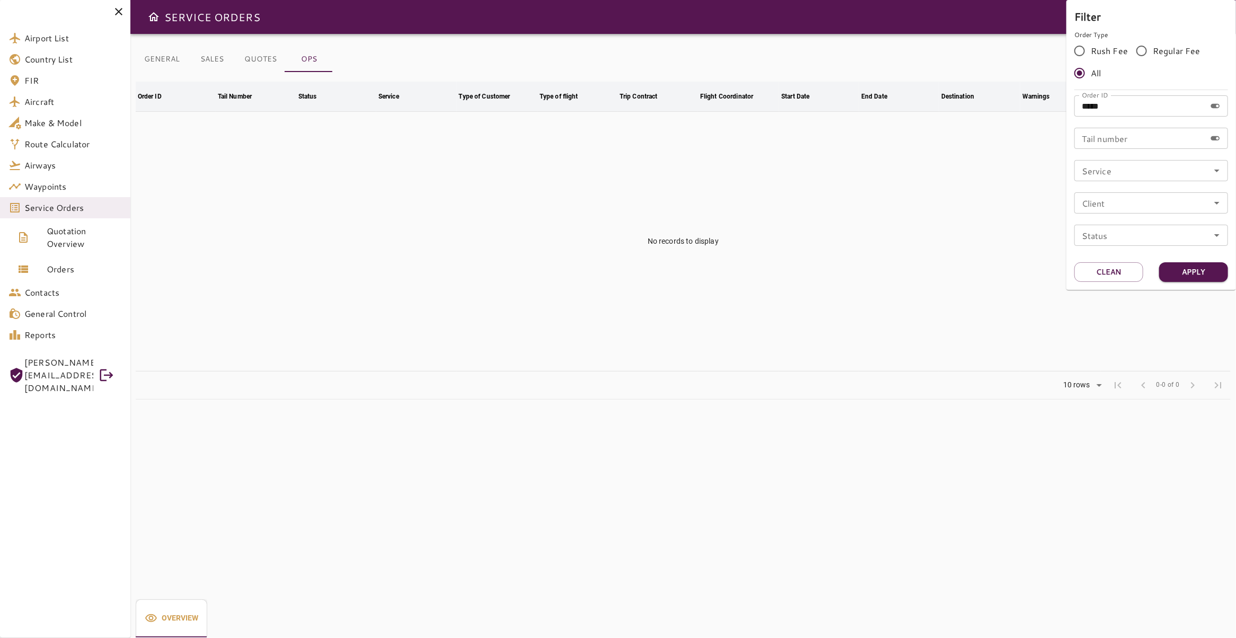
click at [811, 232] on div at bounding box center [618, 319] width 1236 height 638
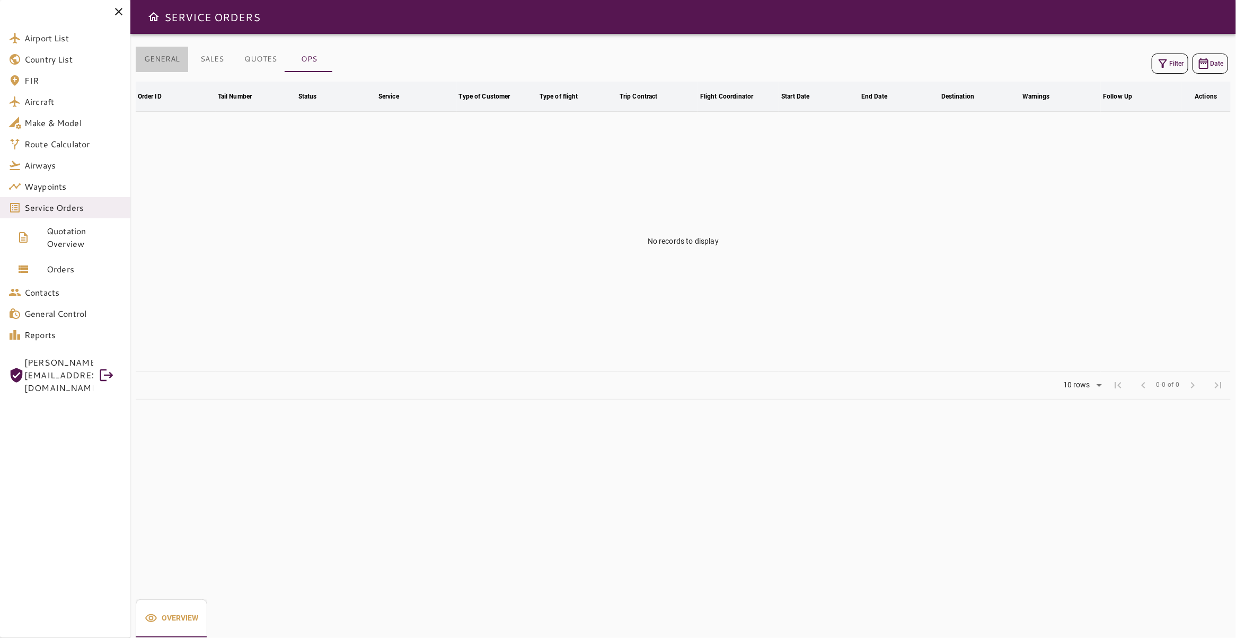
click at [159, 67] on button "GENERAL" at bounding box center [162, 59] width 52 height 25
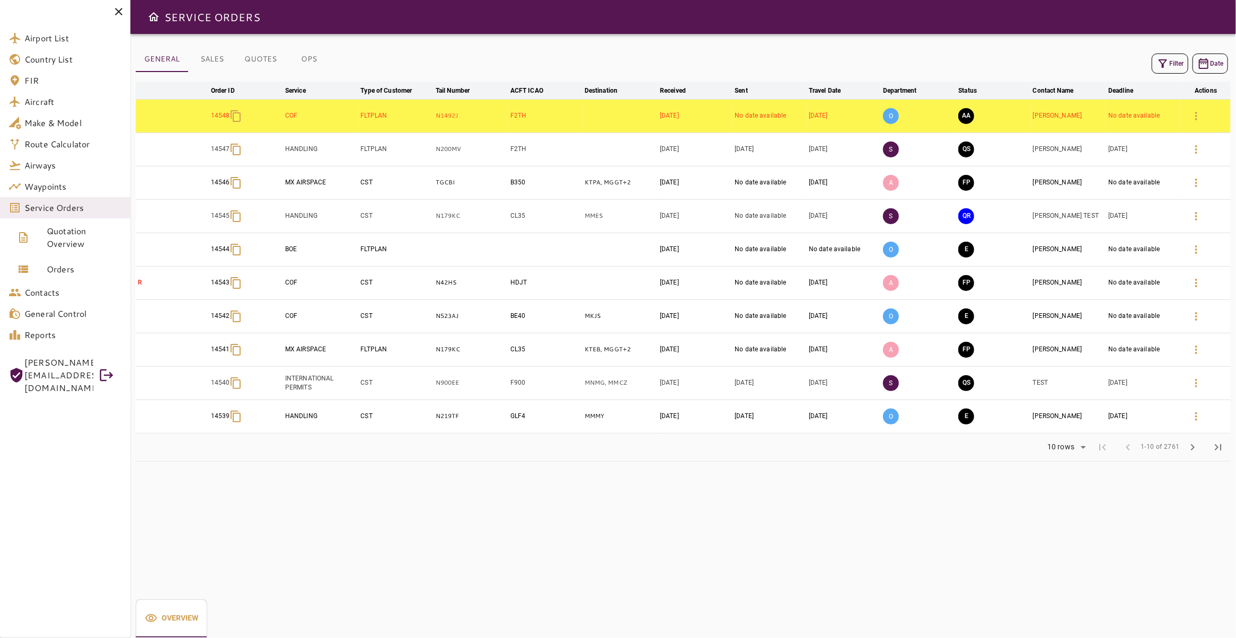
click at [1166, 63] on button "Filter" at bounding box center [1169, 64] width 37 height 20
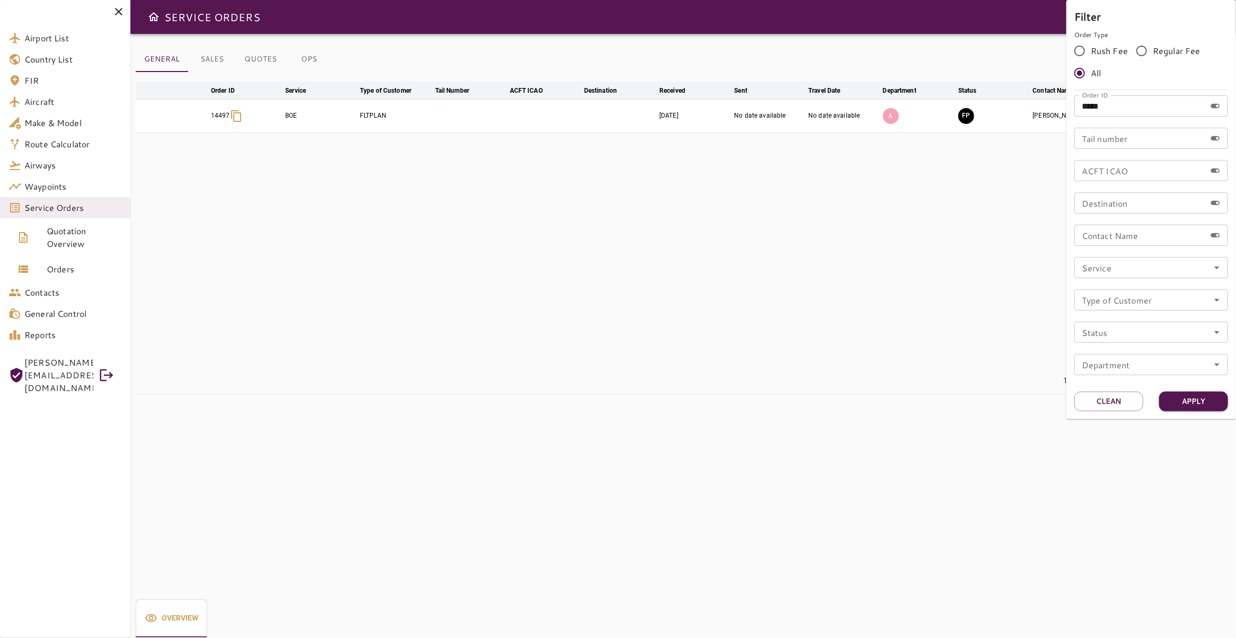
click at [733, 267] on div at bounding box center [618, 319] width 1236 height 638
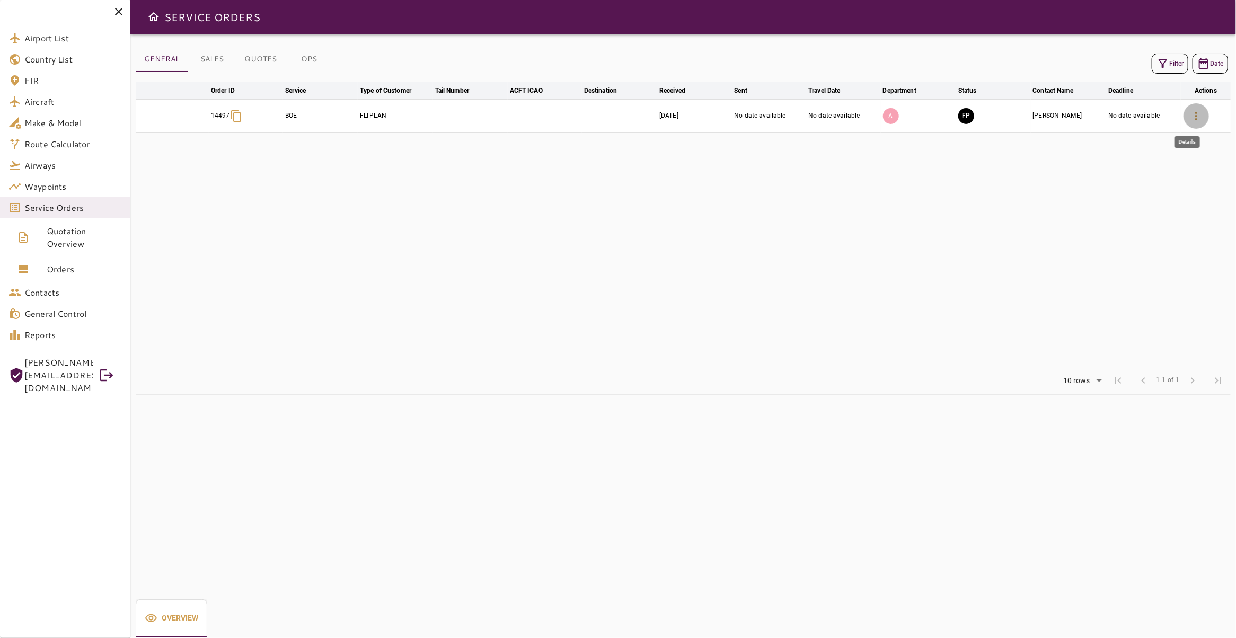
click at [1189, 117] on icon "button" at bounding box center [1195, 116] width 13 height 13
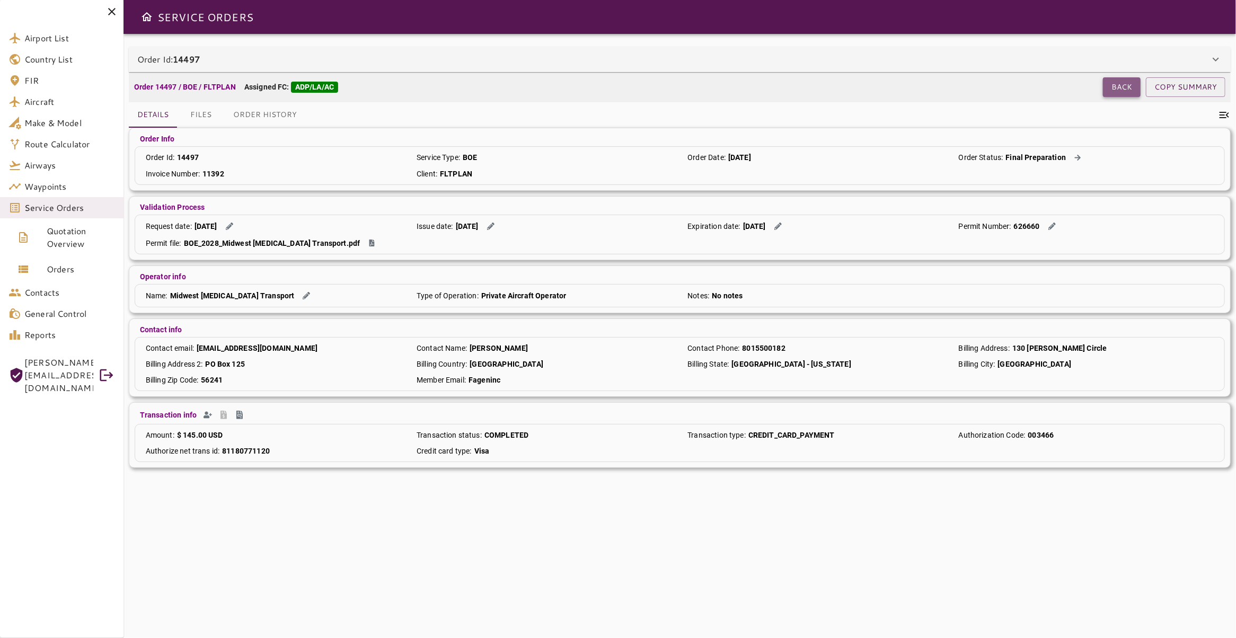
click at [1107, 83] on button "Back" at bounding box center [1122, 87] width 38 height 20
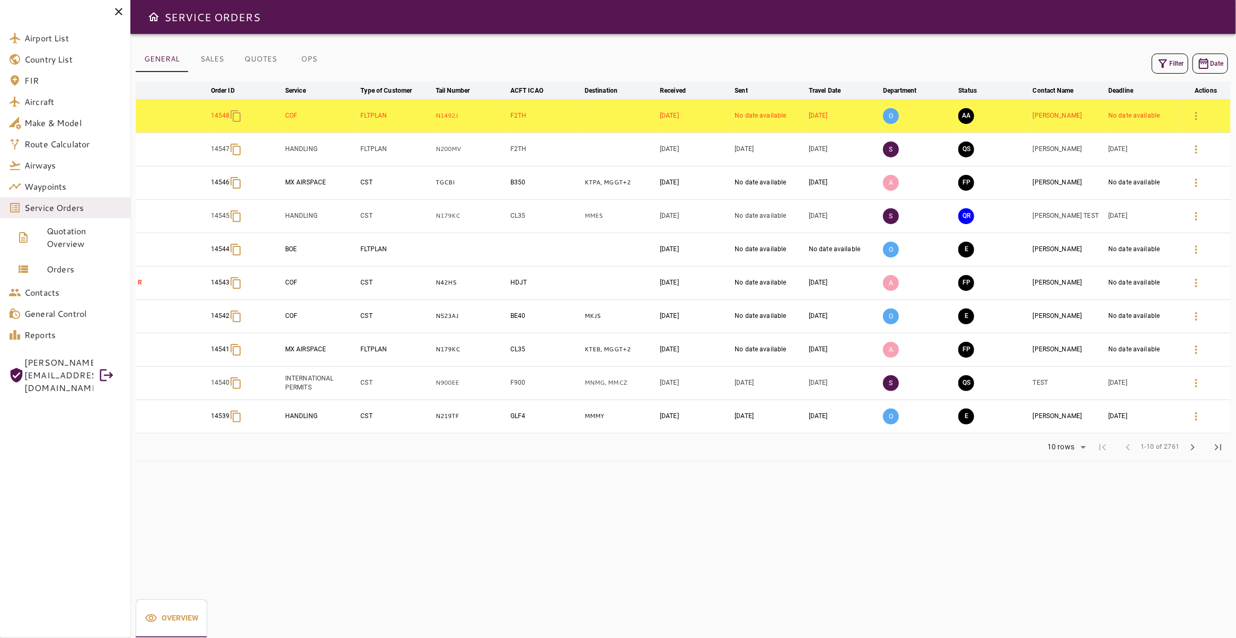
click at [1162, 62] on button "Filter" at bounding box center [1169, 64] width 37 height 20
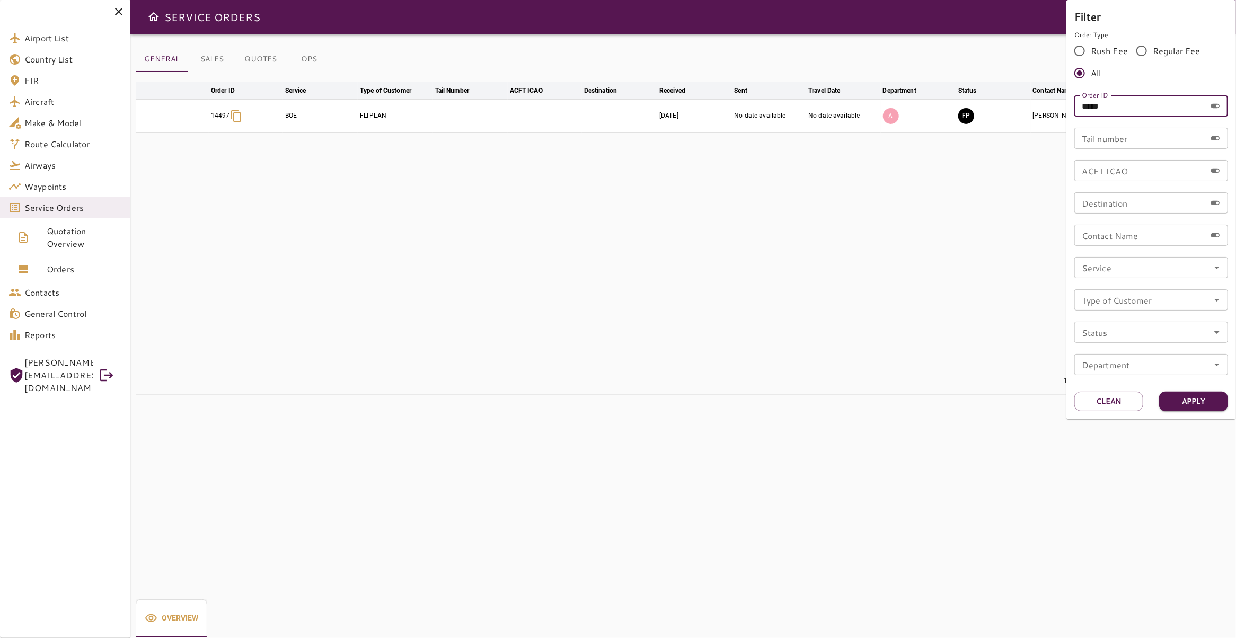
drag, startPoint x: 1122, startPoint y: 109, endPoint x: 916, endPoint y: 100, distance: 206.8
click at [1074, 100] on input "*****" at bounding box center [1139, 105] width 131 height 21
type input "*****"
click at [1196, 406] on button "Apply" at bounding box center [1193, 402] width 69 height 20
click at [61, 263] on div at bounding box center [618, 319] width 1236 height 638
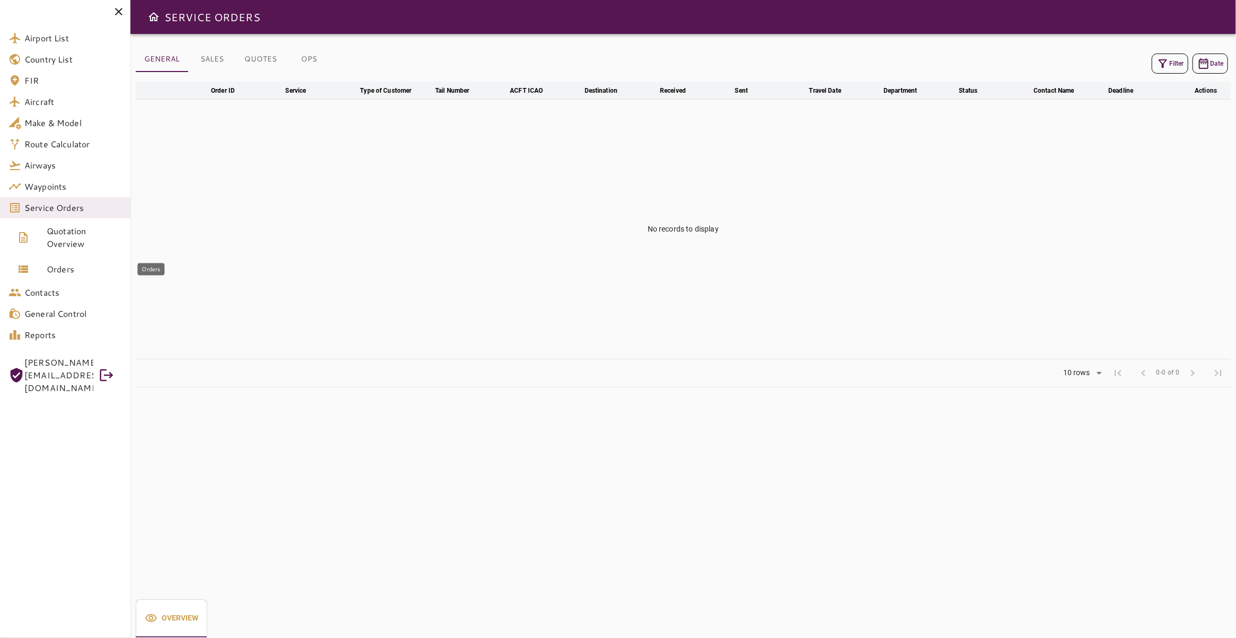
click at [63, 271] on span "Orders" at bounding box center [84, 269] width 75 height 13
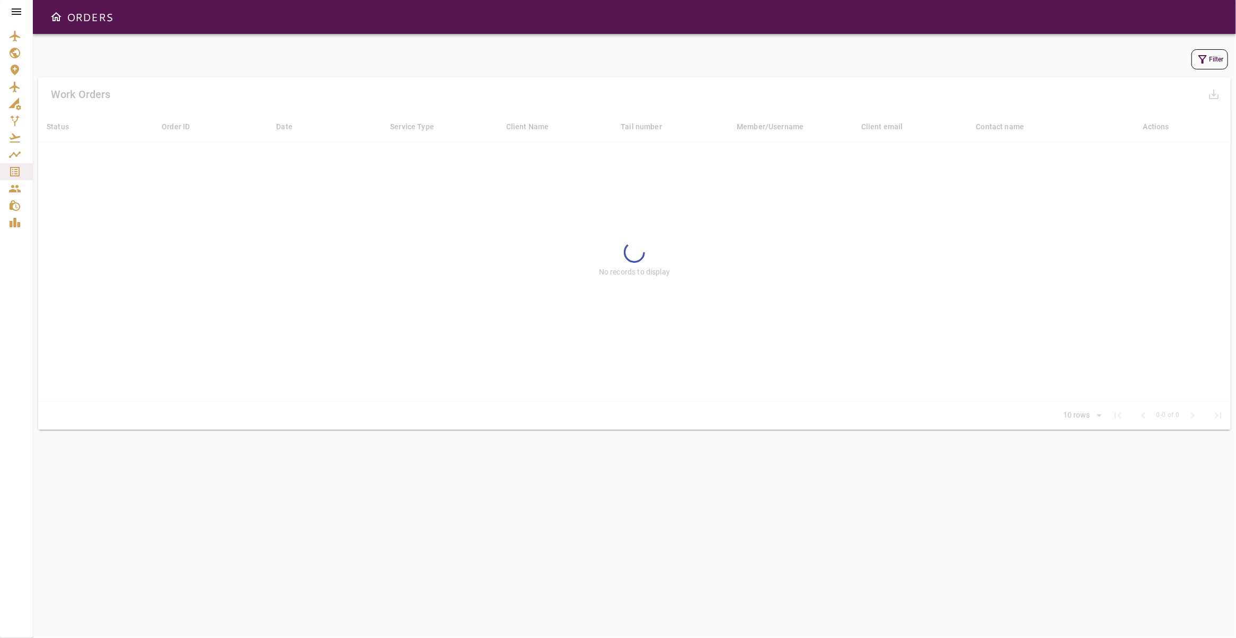
click at [1207, 63] on button "Filter" at bounding box center [1209, 59] width 37 height 20
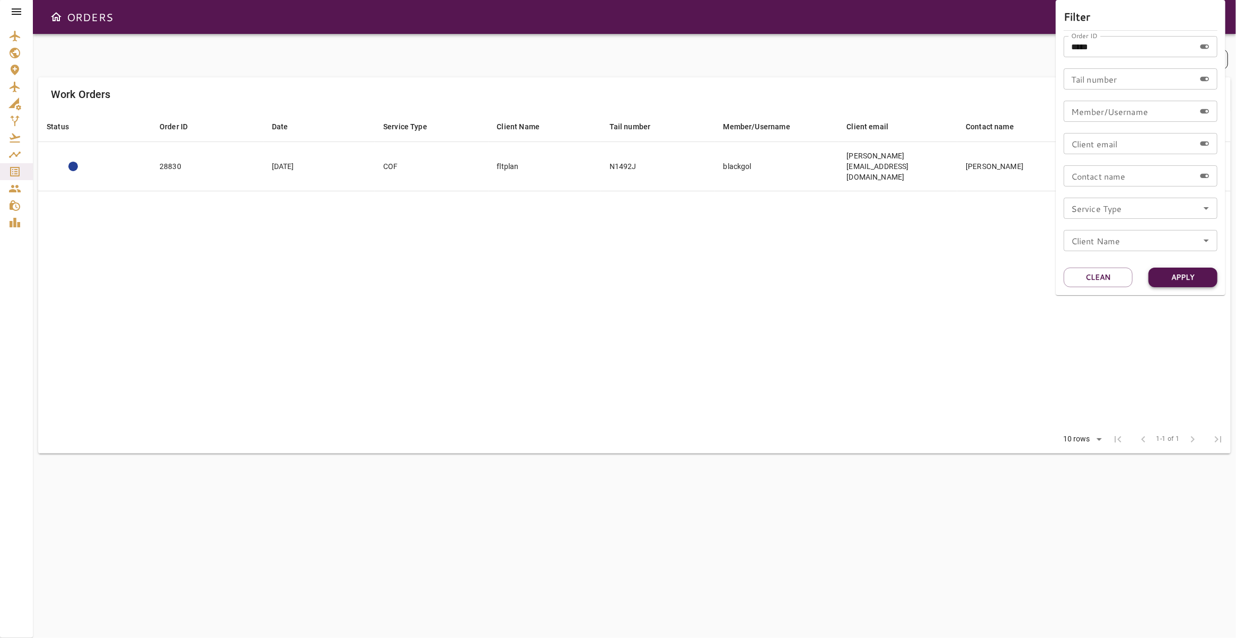
click at [1177, 278] on button "Apply" at bounding box center [1182, 278] width 69 height 20
click at [638, 212] on div at bounding box center [618, 319] width 1236 height 638
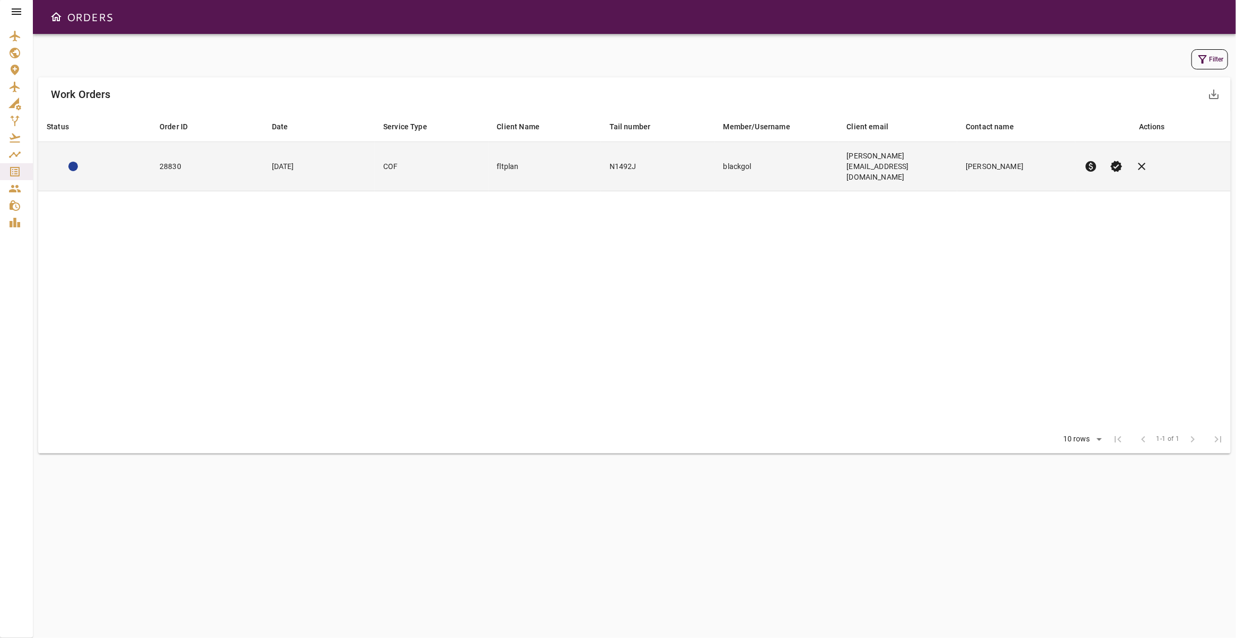
click at [664, 156] on td "N1492J" at bounding box center [658, 166] width 114 height 49
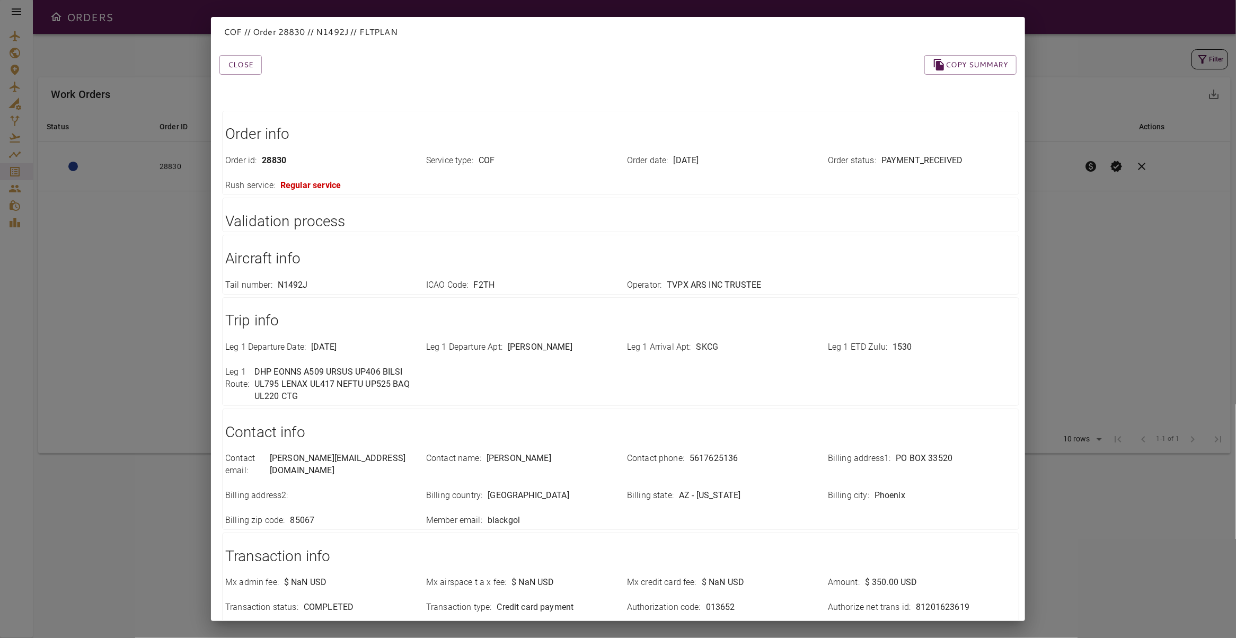
click at [1067, 232] on div "COF // Order 28830 // N1492J // FLTPLAN Close Copy summary Order info Order id …" at bounding box center [618, 319] width 1236 height 638
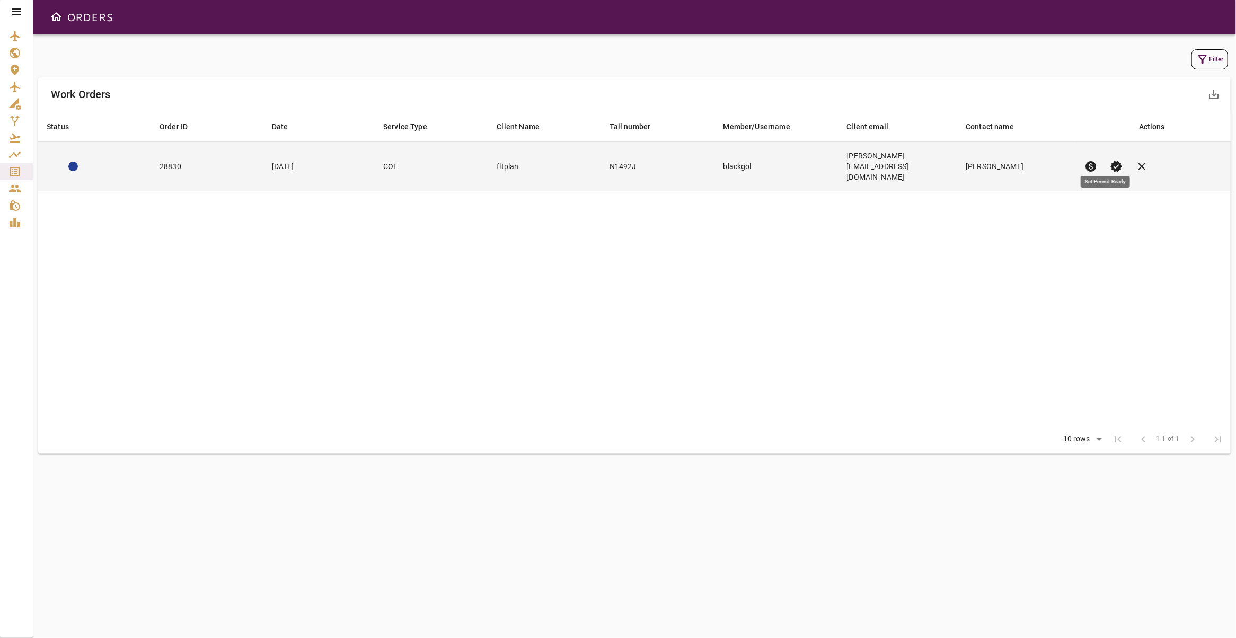
click at [1109, 160] on span "verified" at bounding box center [1115, 166] width 13 height 13
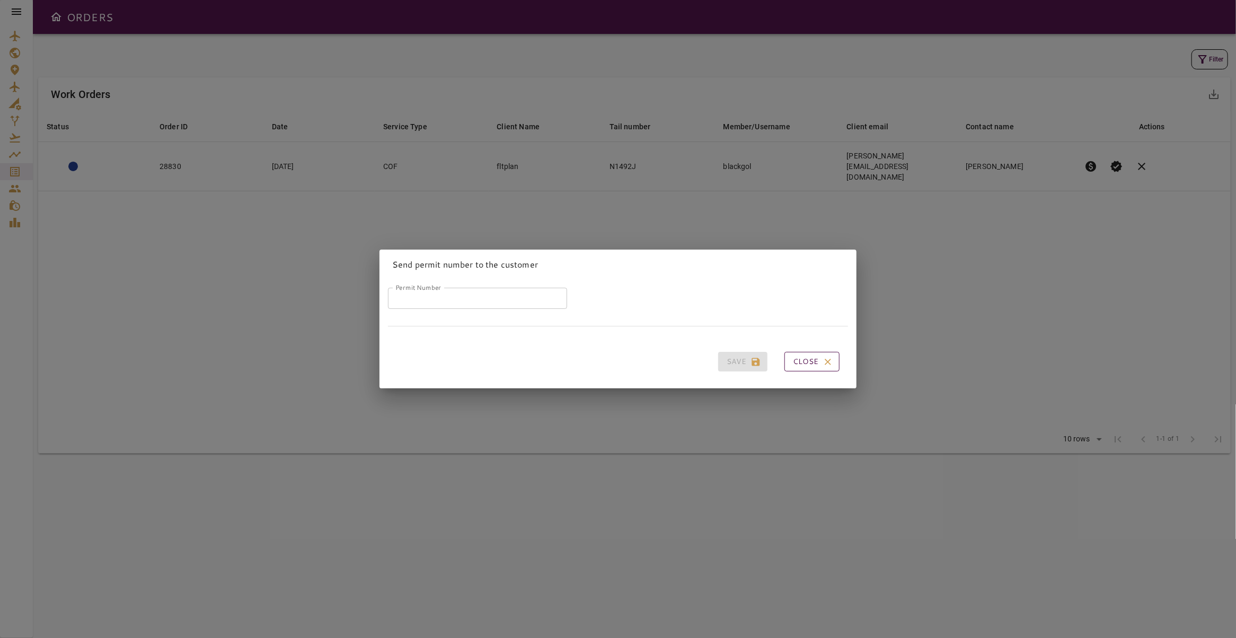
click at [811, 356] on button "Close" at bounding box center [811, 362] width 55 height 20
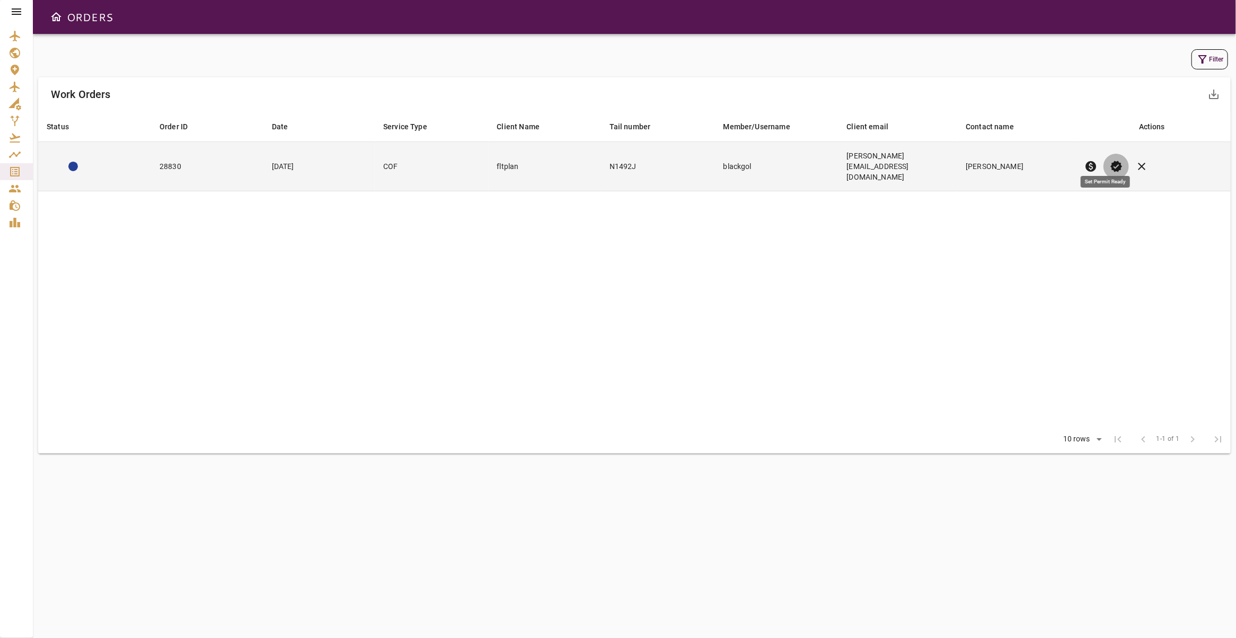
click at [1109, 160] on span "verified" at bounding box center [1115, 166] width 13 height 13
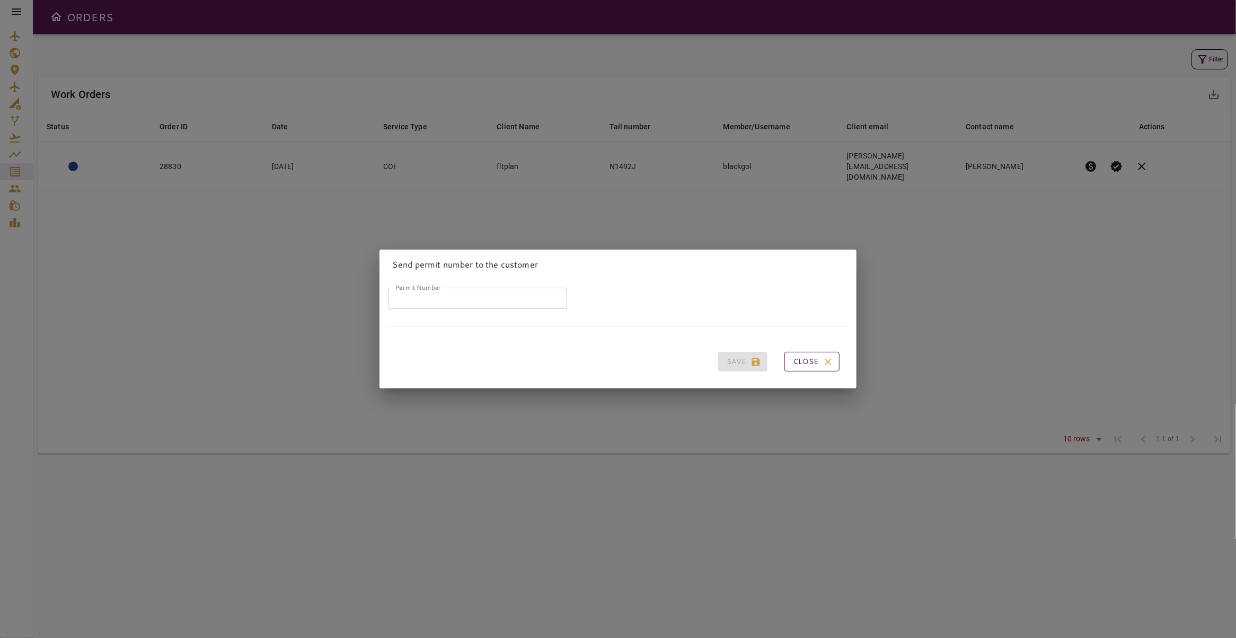
click at [822, 361] on icon "button" at bounding box center [827, 362] width 11 height 11
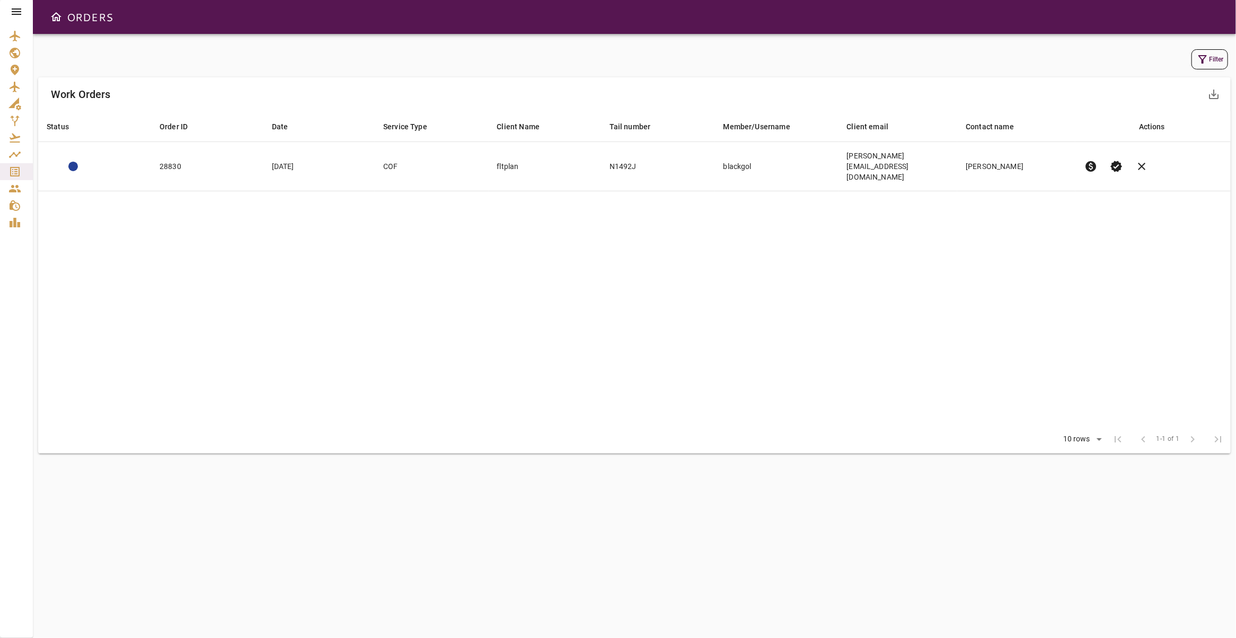
click at [20, 14] on icon at bounding box center [16, 11] width 13 height 13
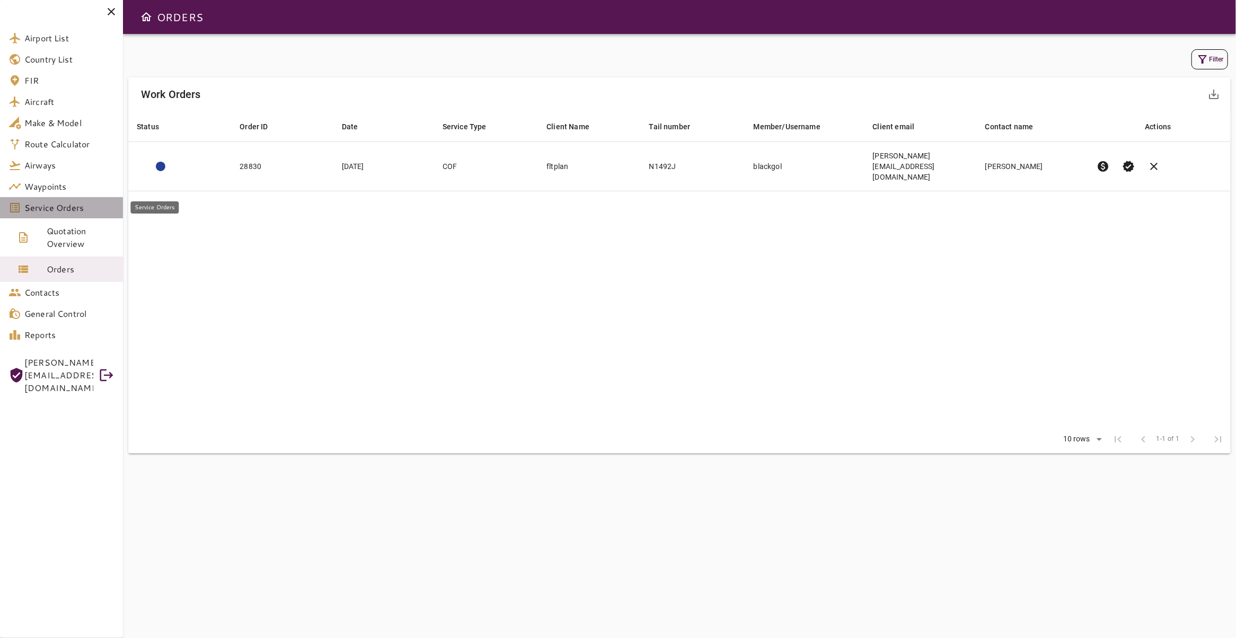
click at [70, 207] on span "Service Orders" at bounding box center [69, 207] width 90 height 13
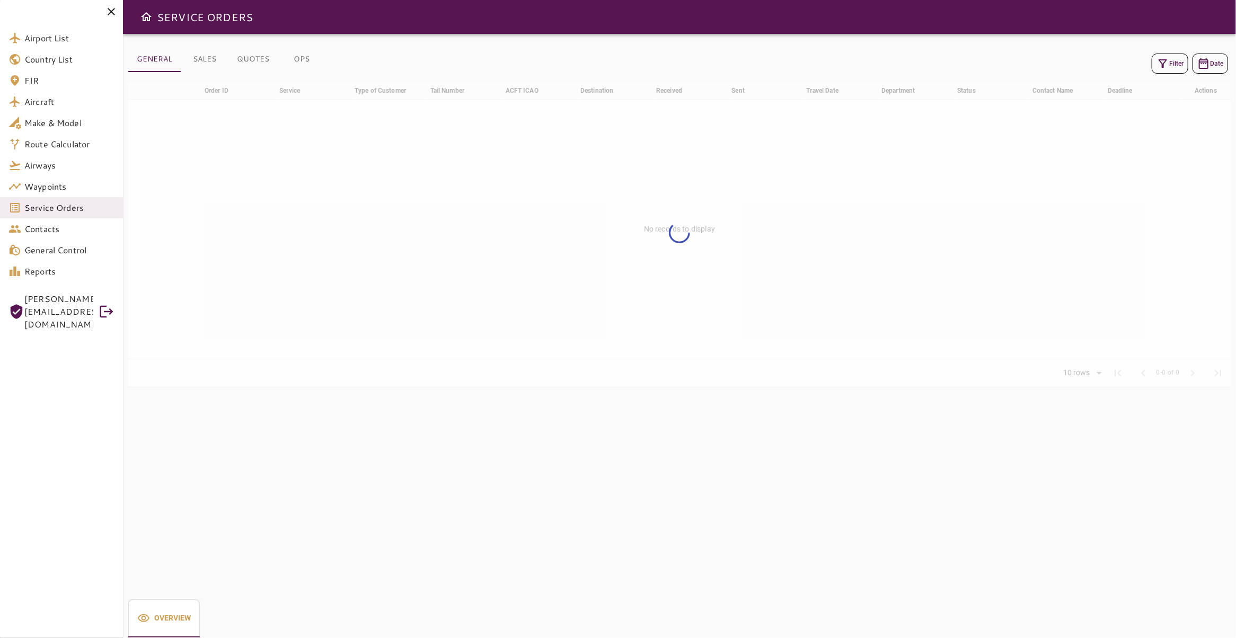
click at [1163, 67] on button "Filter" at bounding box center [1169, 64] width 37 height 20
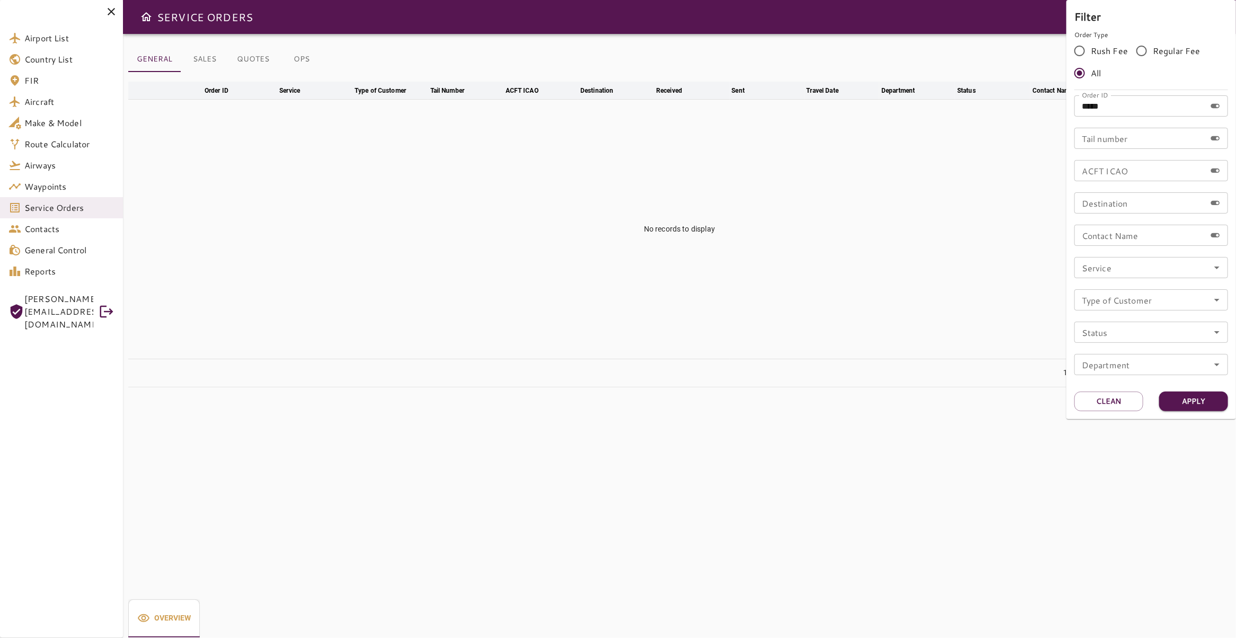
click at [303, 69] on div at bounding box center [618, 319] width 1236 height 638
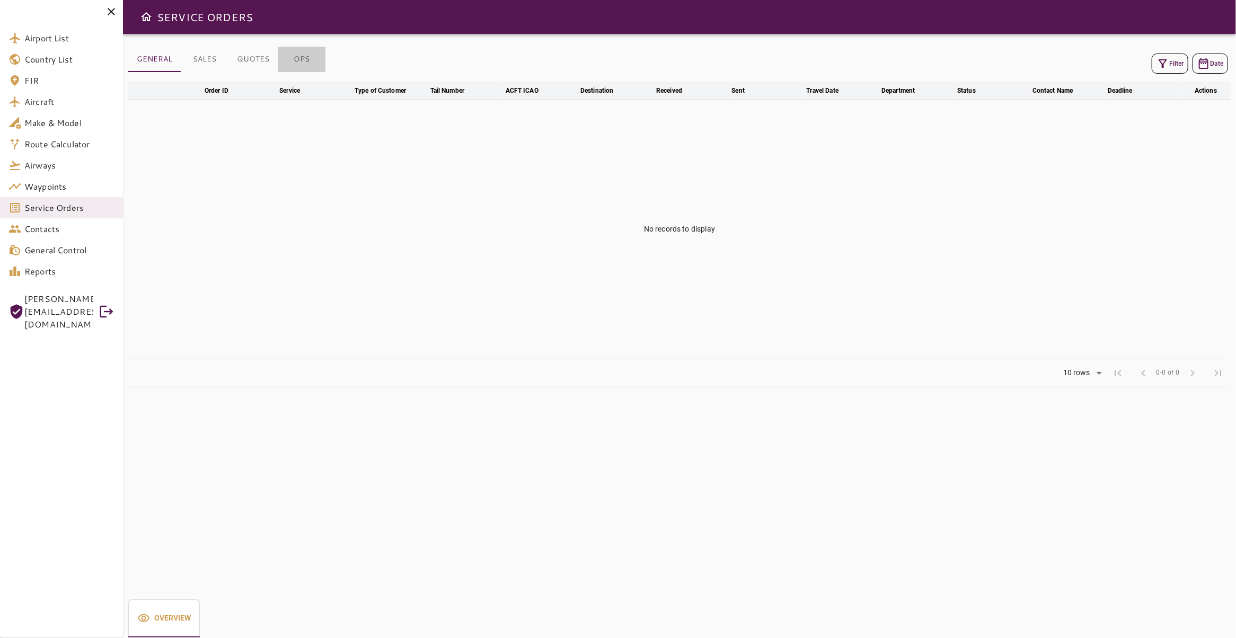
click at [299, 60] on button "OPS" at bounding box center [302, 59] width 48 height 25
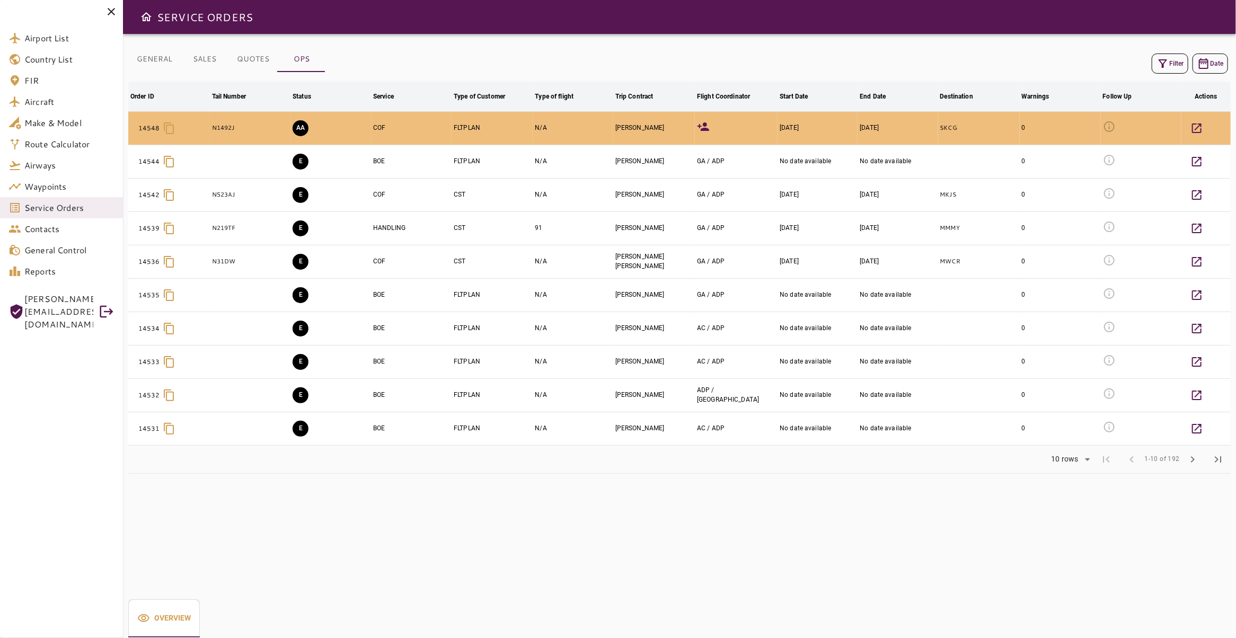
click at [1173, 63] on button "Filter" at bounding box center [1169, 64] width 37 height 20
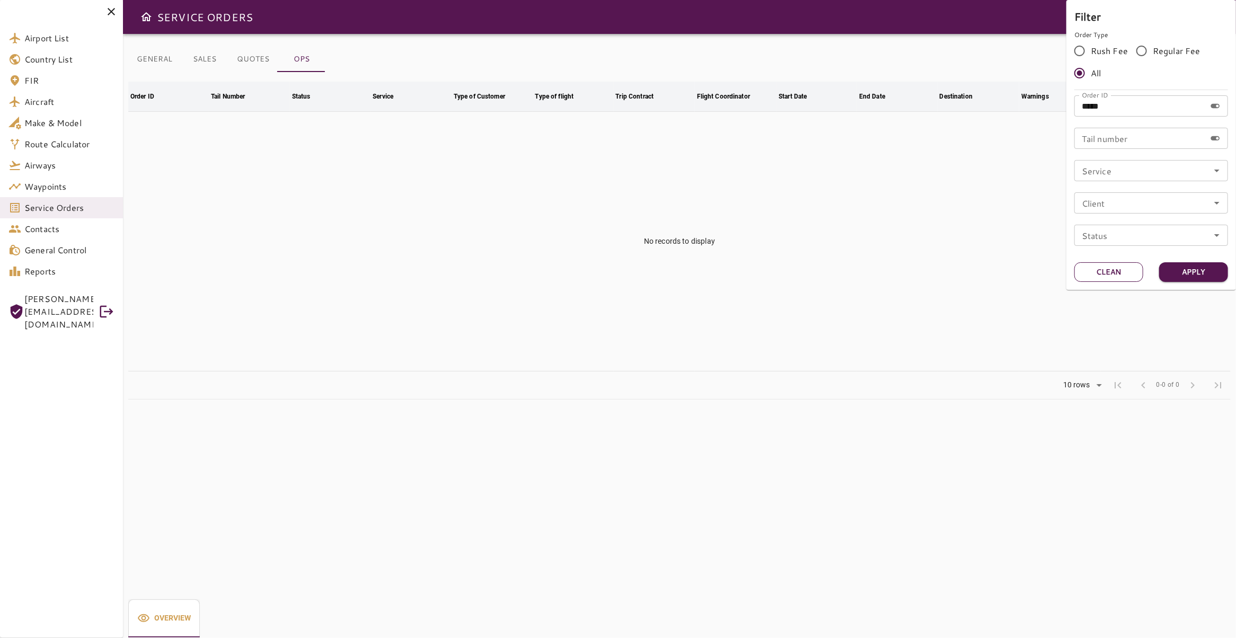
click at [1126, 268] on button "Clean" at bounding box center [1108, 272] width 69 height 20
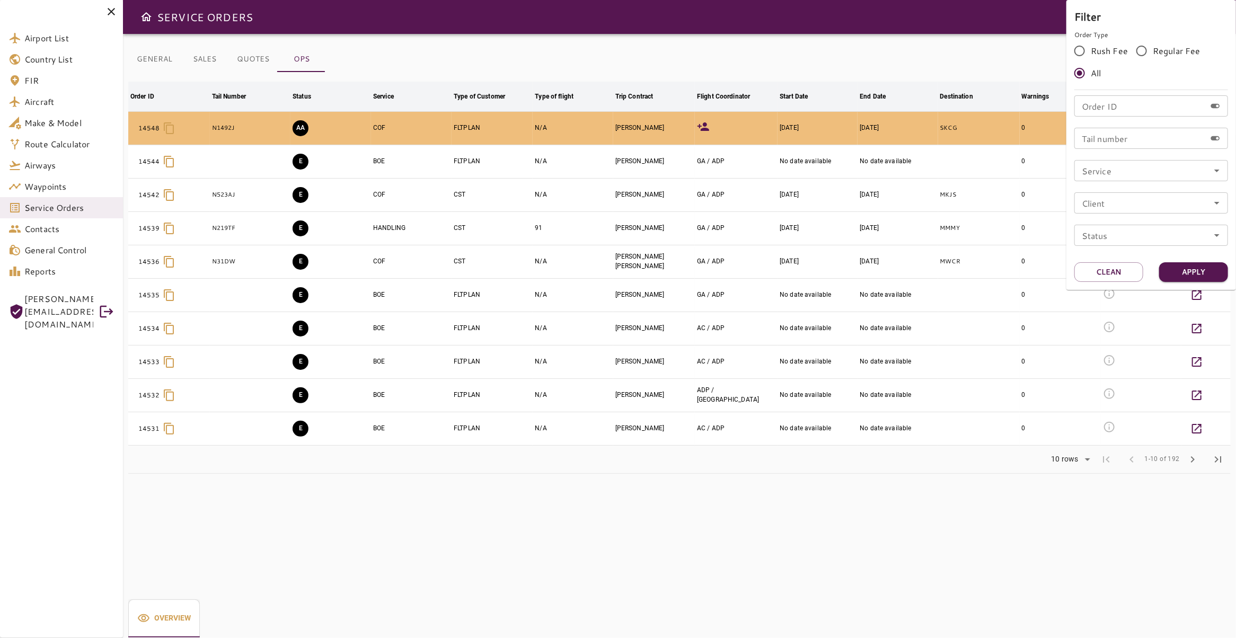
click at [1146, 173] on input "Service" at bounding box center [1150, 170] width 147 height 15
click at [1118, 234] on li "COF" at bounding box center [1151, 239] width 154 height 19
type input "***"
click at [1198, 273] on button "Apply" at bounding box center [1193, 272] width 69 height 20
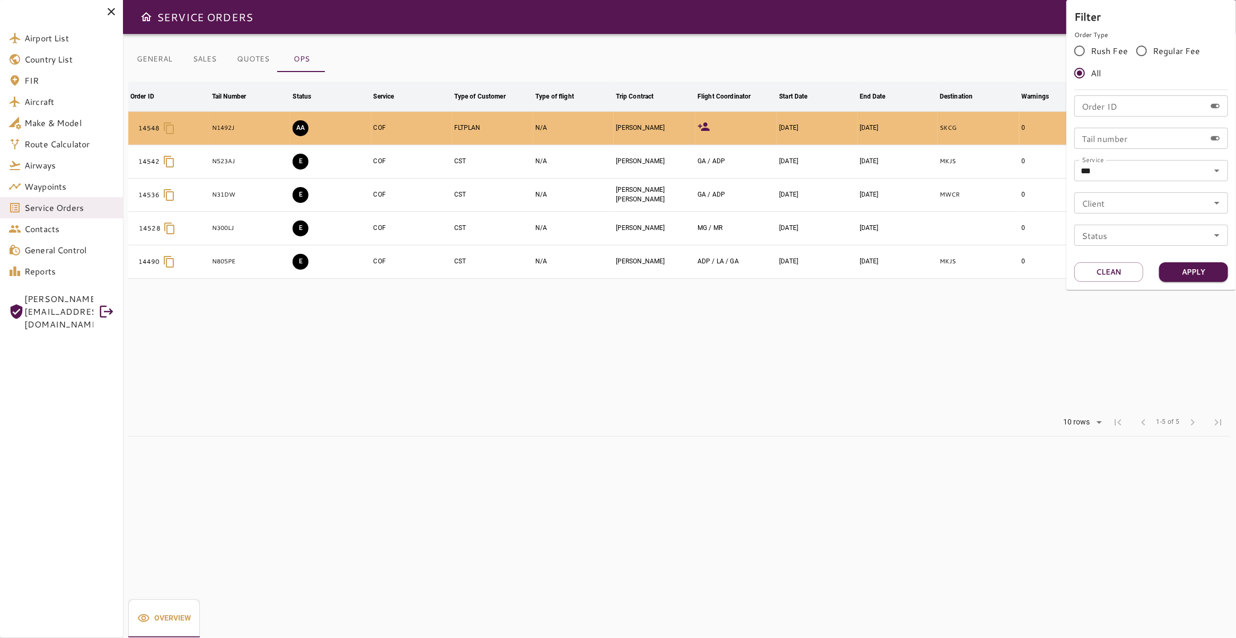
click at [483, 325] on div at bounding box center [618, 319] width 1236 height 638
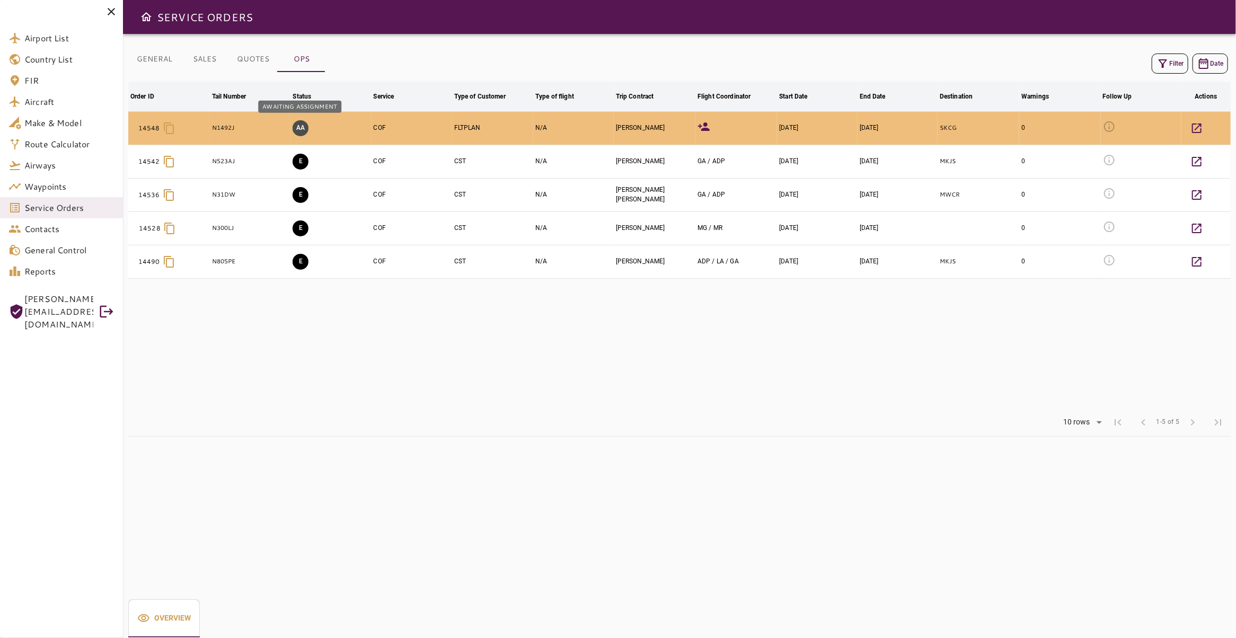
click at [301, 123] on button "AA" at bounding box center [300, 128] width 16 height 16
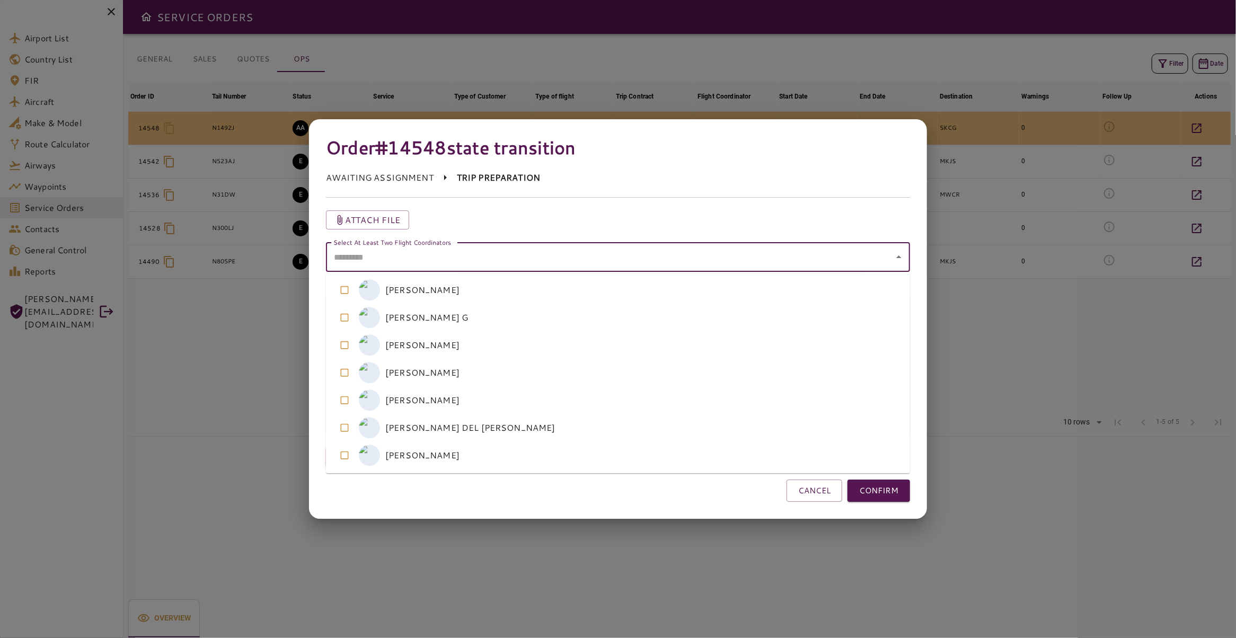
click at [510, 263] on coordinators "Select At Least Two Flight Coordinators" at bounding box center [610, 257] width 558 height 20
click at [478, 396] on coordinators-option-4 "A ALFREDO CABRERA" at bounding box center [618, 400] width 584 height 28
click at [464, 427] on coordinators-option-5 "A ADRIANA DEL POZO" at bounding box center [618, 428] width 584 height 28
click at [877, 494] on button "CONFIRM" at bounding box center [878, 490] width 63 height 22
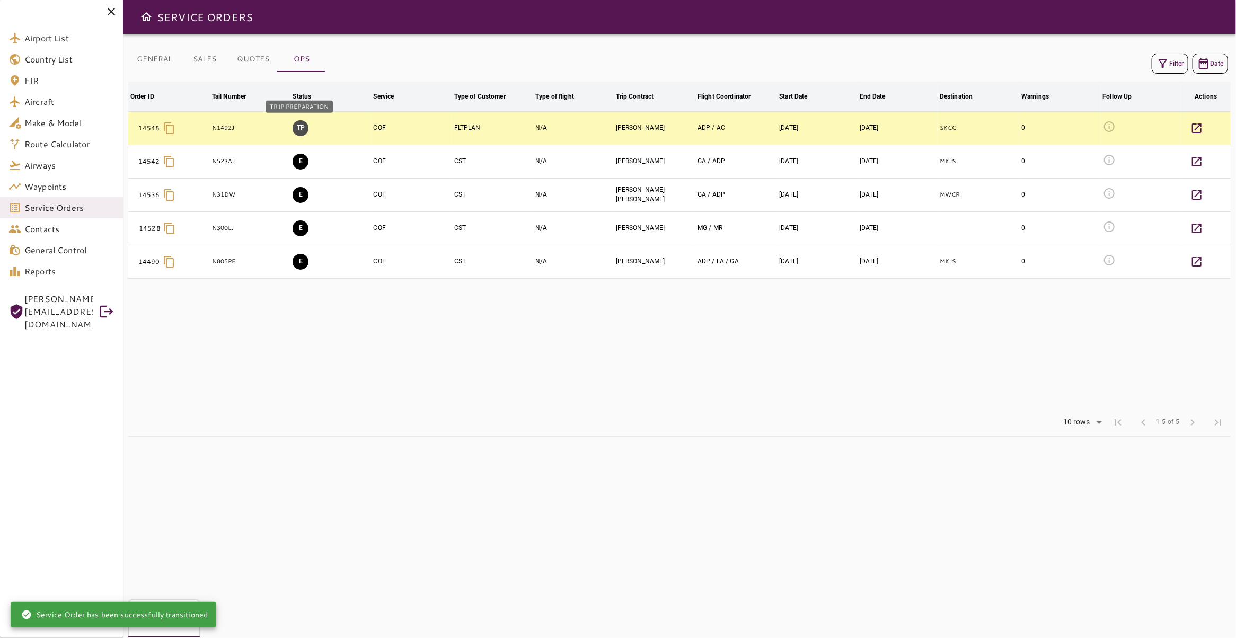
click at [301, 129] on button "TP" at bounding box center [300, 128] width 16 height 16
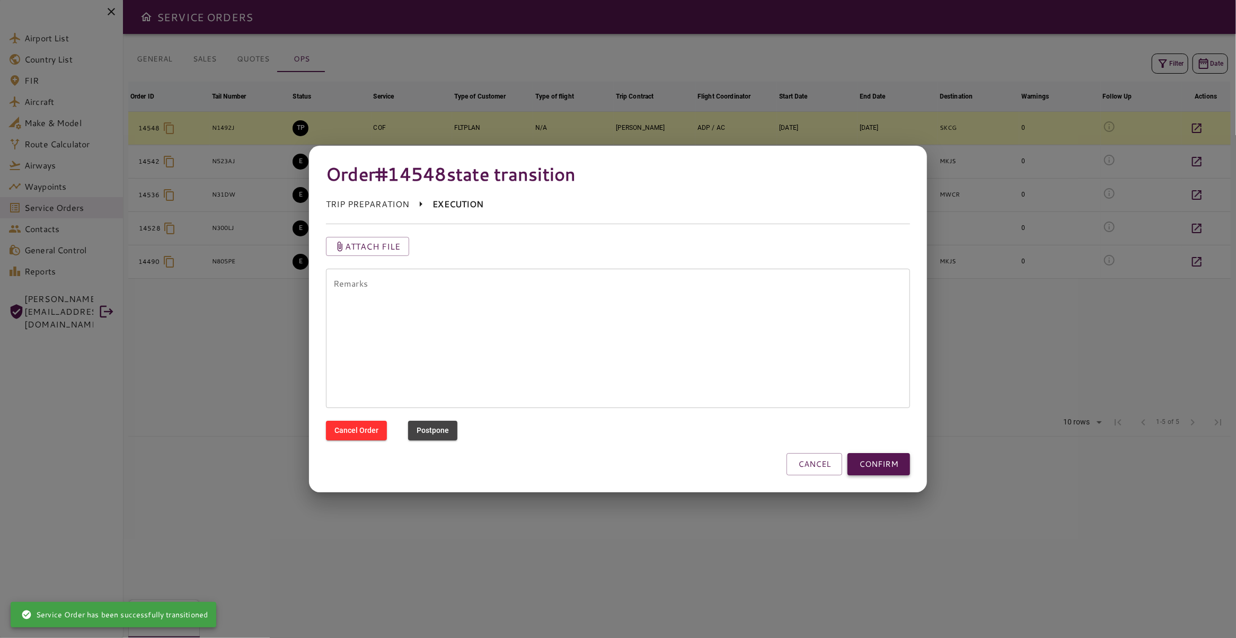
click at [882, 468] on button "CONFIRM" at bounding box center [878, 464] width 63 height 22
